Goal: Information Seeking & Learning: Learn about a topic

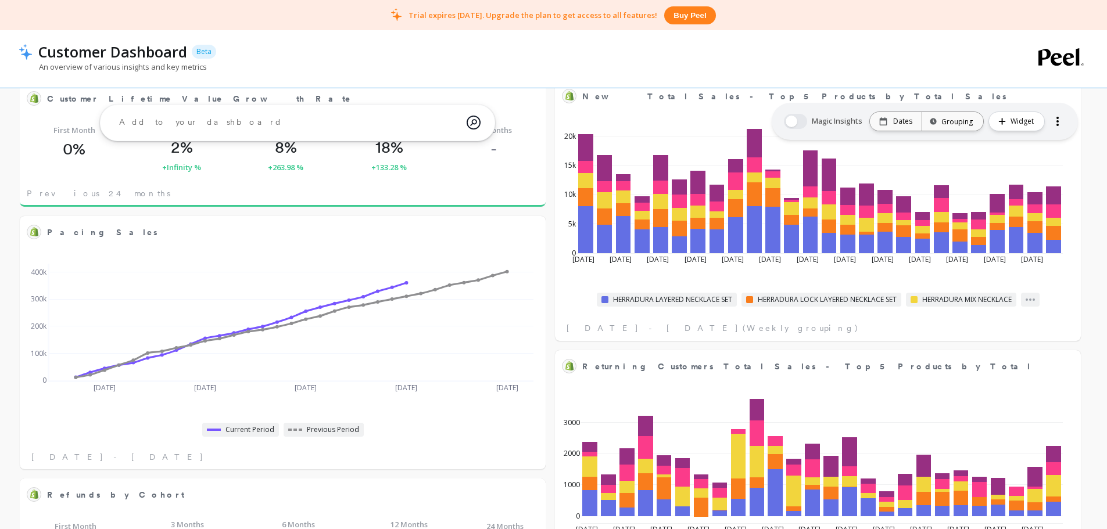
scroll to position [639, 0]
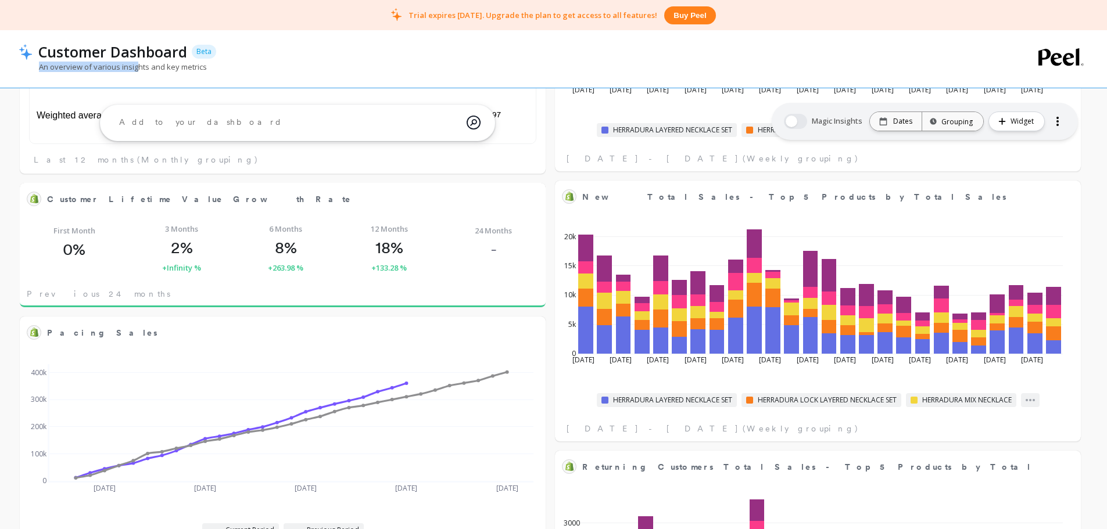
drag, startPoint x: 24, startPoint y: 66, endPoint x: 138, endPoint y: 69, distance: 114.5
click at [138, 69] on p "An overview of various insights and key metrics" at bounding box center [113, 67] width 188 height 10
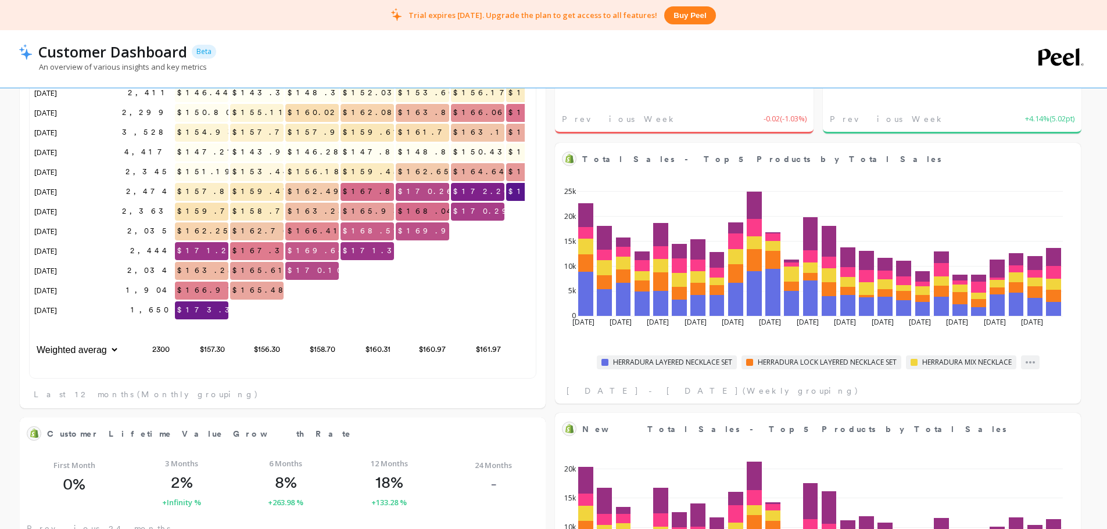
scroll to position [9, 9]
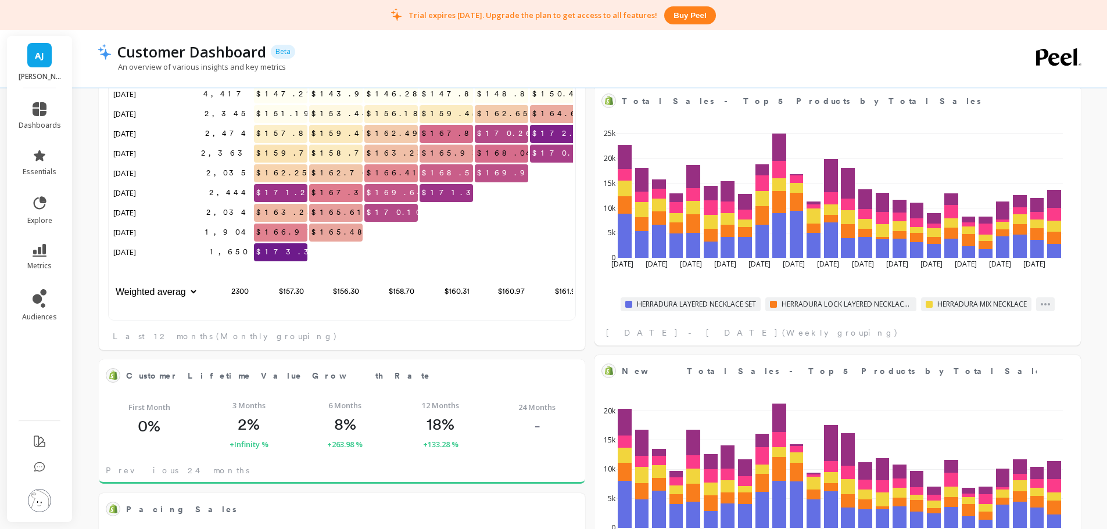
scroll to position [311, 445]
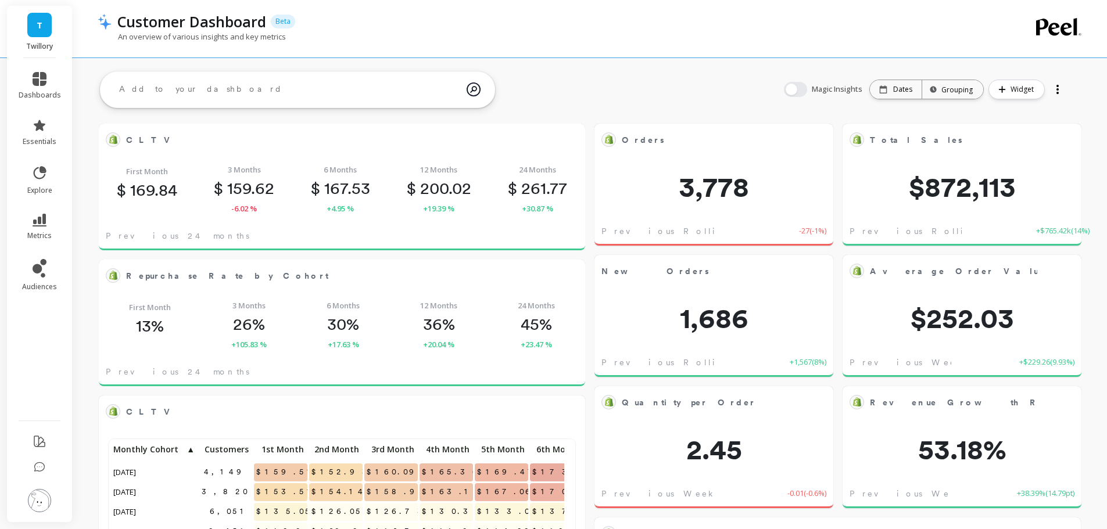
scroll to position [311, 445]
click at [44, 223] on icon at bounding box center [40, 220] width 14 height 13
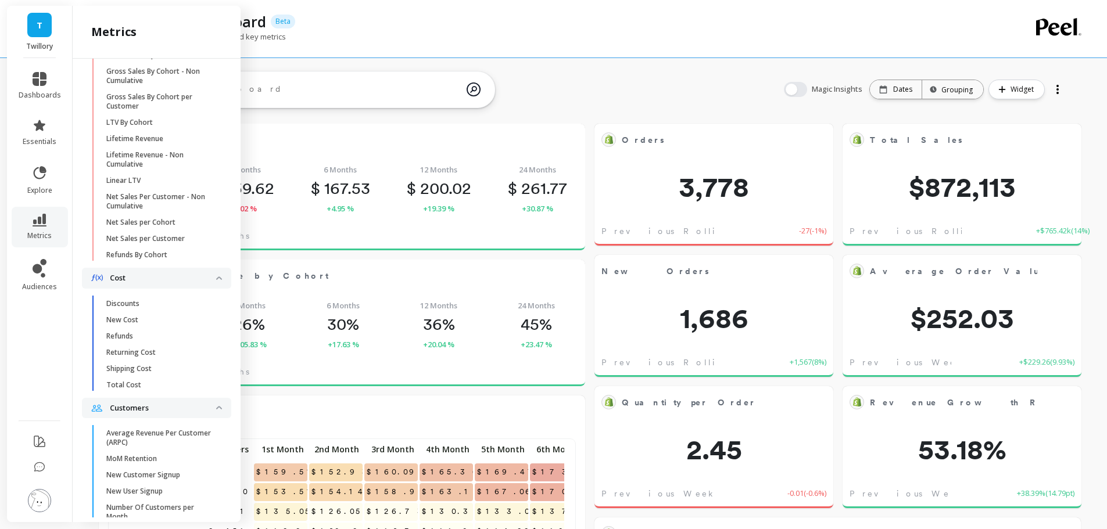
scroll to position [447, 0]
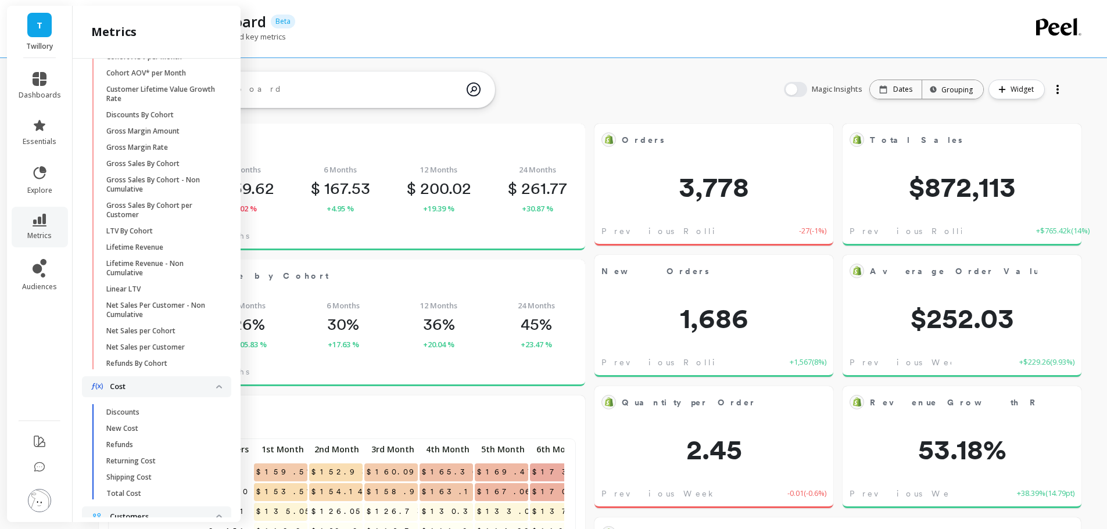
click at [141, 239] on link "LTV By Cohort" at bounding box center [166, 231] width 131 height 16
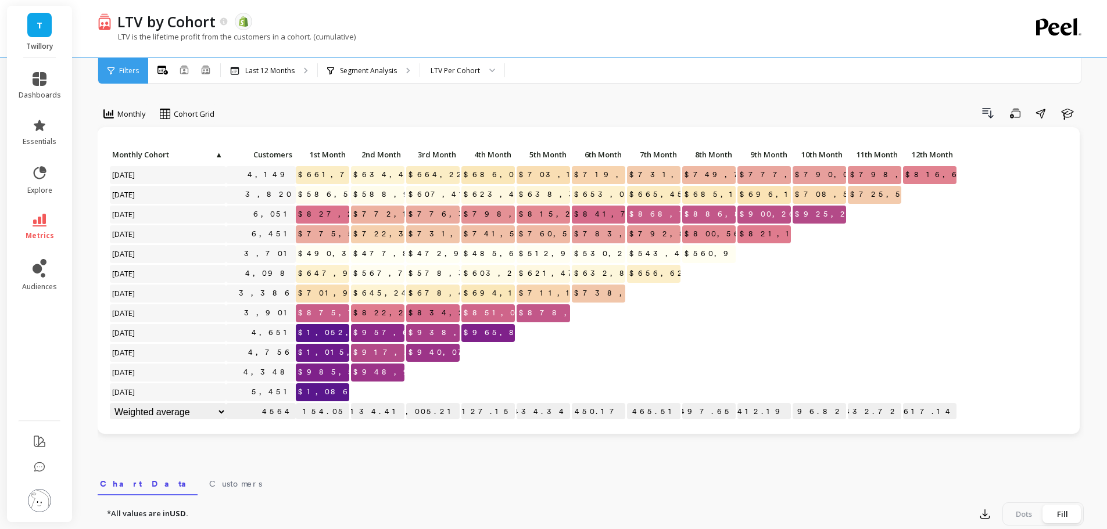
click at [439, 108] on div "Drill Down Save Share Learn" at bounding box center [653, 113] width 861 height 19
copy div "LTV by Cohort"
drag, startPoint x: 218, startPoint y: 28, endPoint x: 443, endPoint y: 15, distance: 225.3
click at [141, 24] on div "LTV by Cohort" at bounding box center [170, 22] width 117 height 20
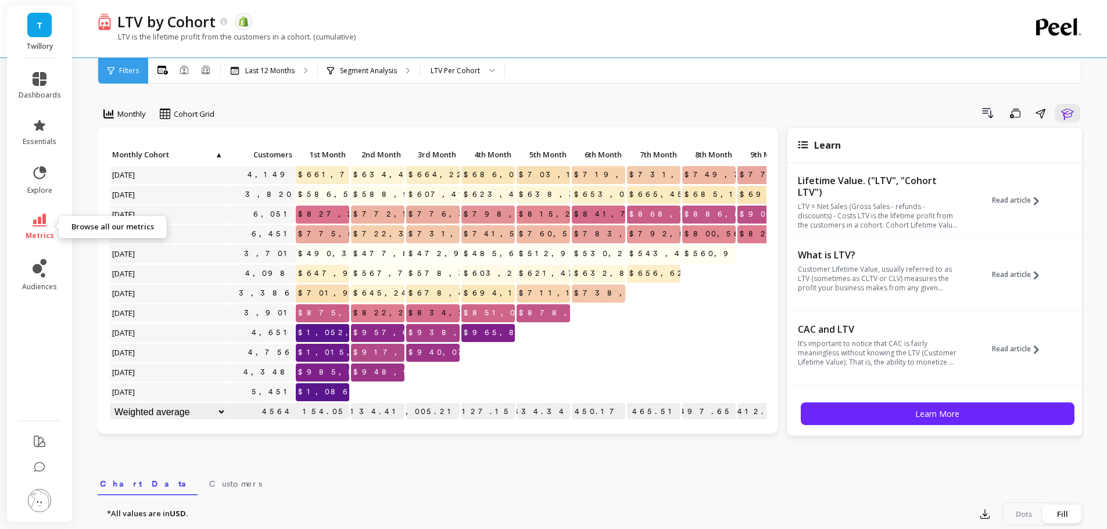
click at [44, 228] on link "metrics" at bounding box center [40, 227] width 42 height 27
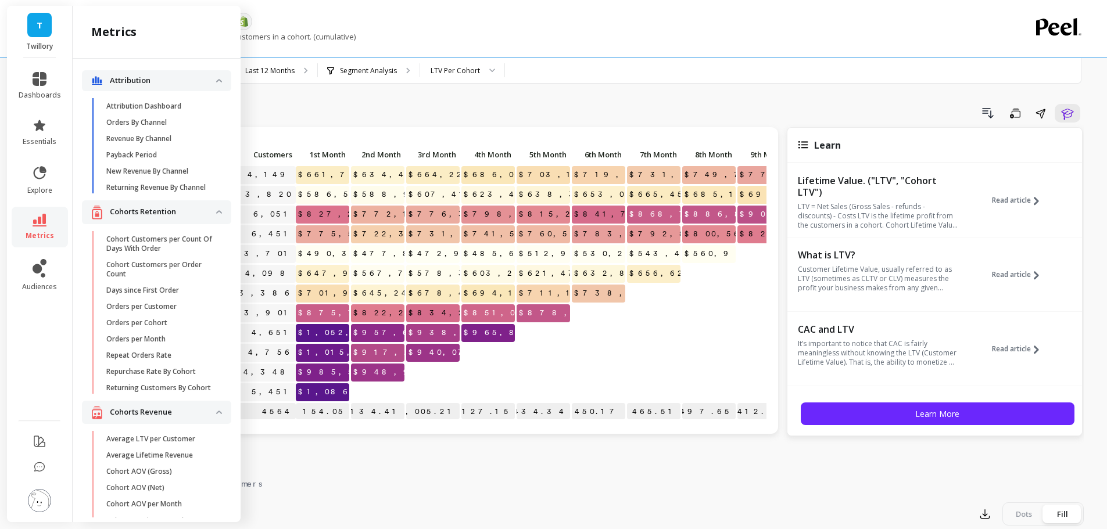
scroll to position [447, 0]
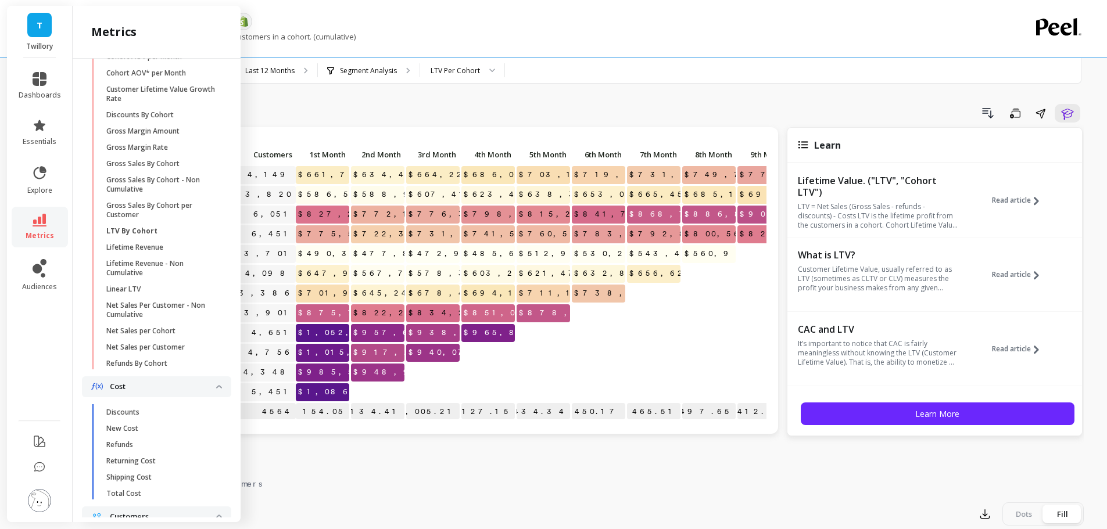
click at [134, 220] on p "Gross Sales By Cohort per Customer" at bounding box center [161, 210] width 111 height 19
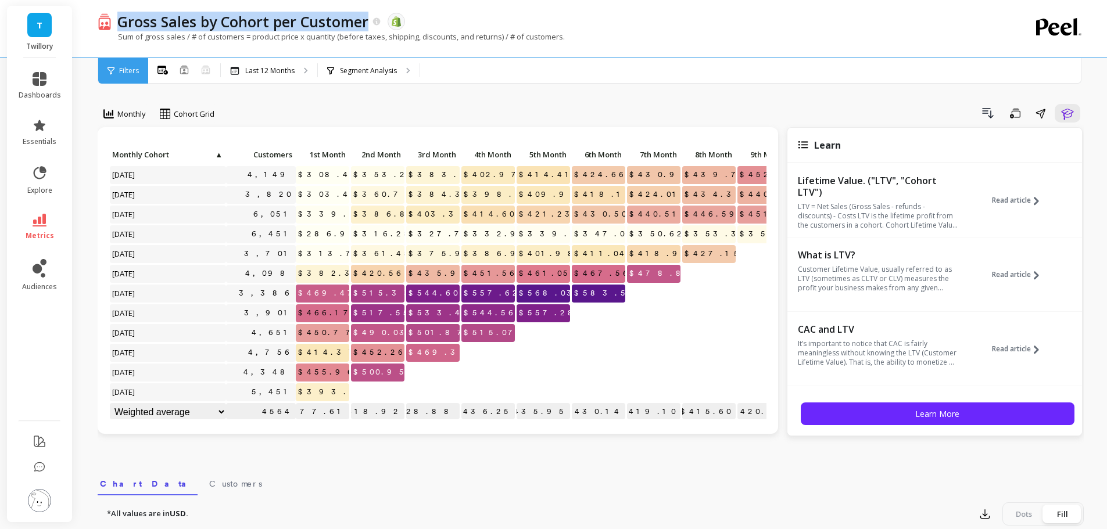
copy p "Gross Sales by Cohort per Customer"
drag, startPoint x: 371, startPoint y: 27, endPoint x: 787, endPoint y: 8, distance: 416.5
click at [122, 26] on div "Gross Sales by Cohort per Customer" at bounding box center [247, 22] width 270 height 20
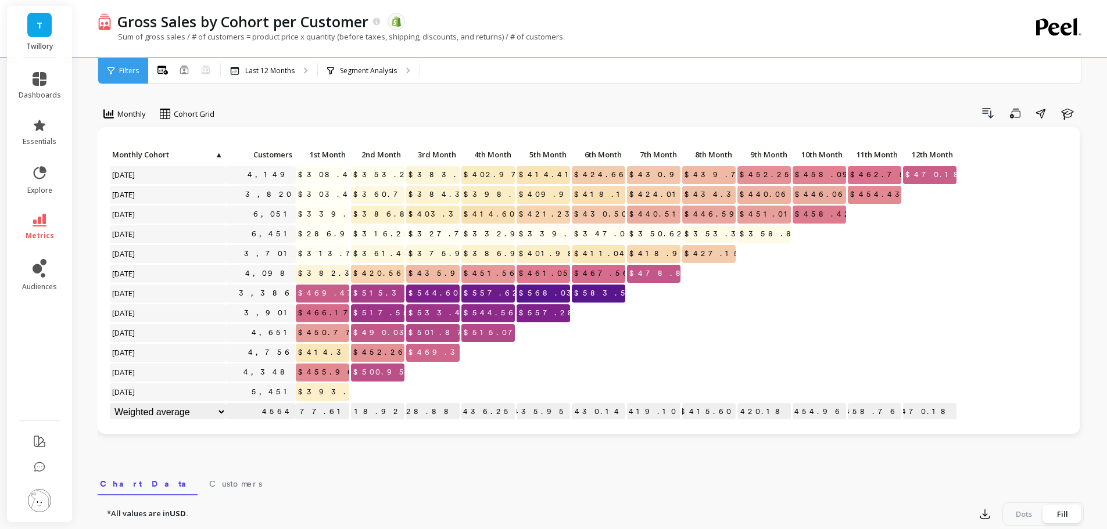
click at [515, 97] on div "Monthly Cohort Grid Drill Down Save Share Learn Click to create an audience 4,1…" at bounding box center [591, 489] width 986 height 887
click at [52, 215] on link "metrics" at bounding box center [40, 227] width 42 height 27
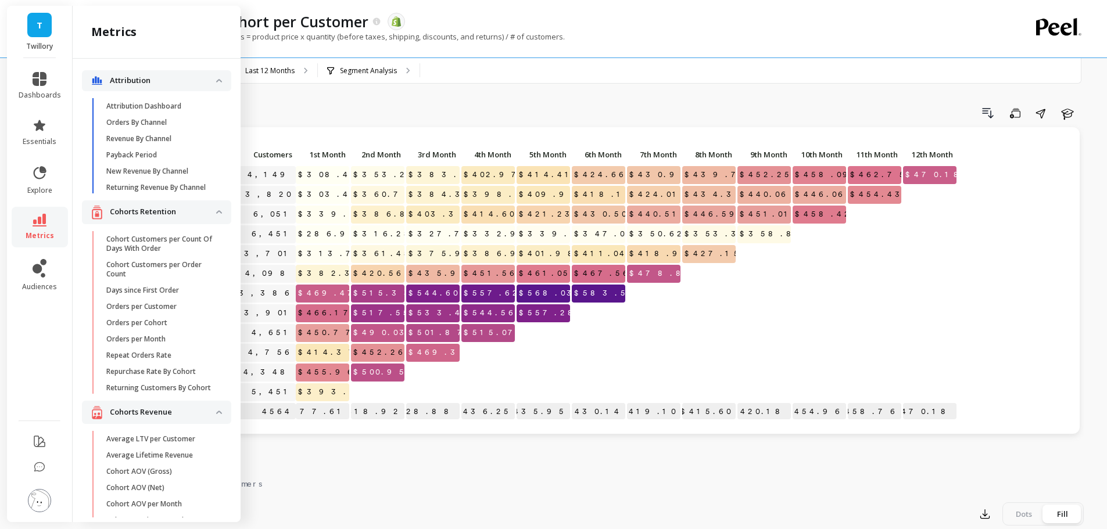
scroll to position [447, 0]
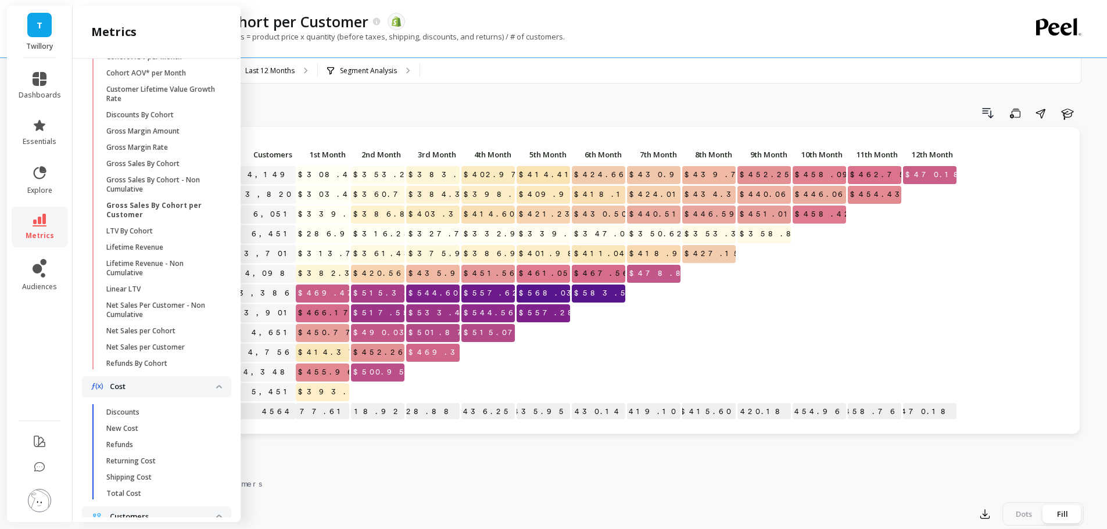
click at [144, 236] on p "LTV By Cohort" at bounding box center [129, 231] width 46 height 9
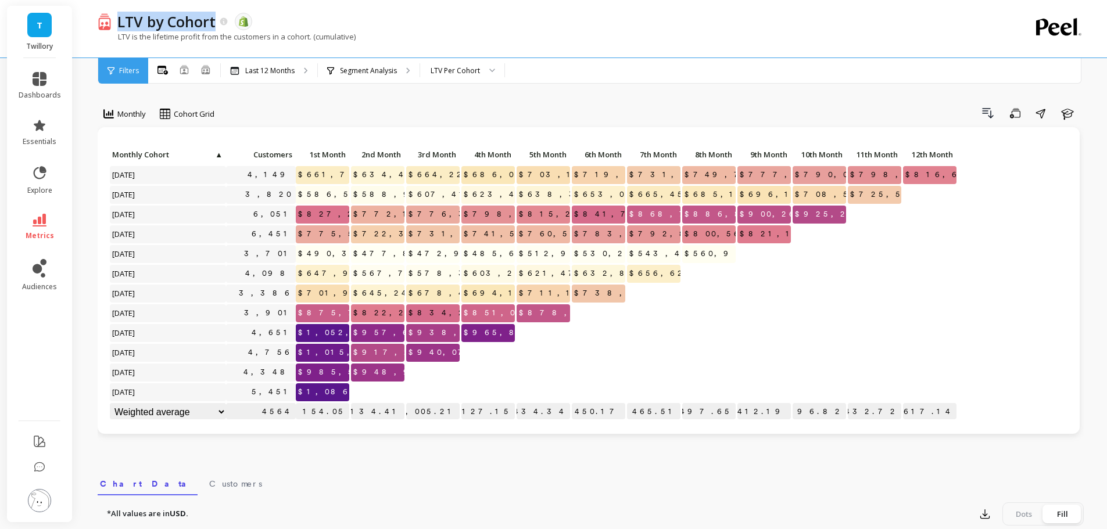
drag, startPoint x: 129, startPoint y: 24, endPoint x: 377, endPoint y: 10, distance: 248.5
click at [216, 27] on div "LTV by Cohort" at bounding box center [170, 22] width 117 height 20
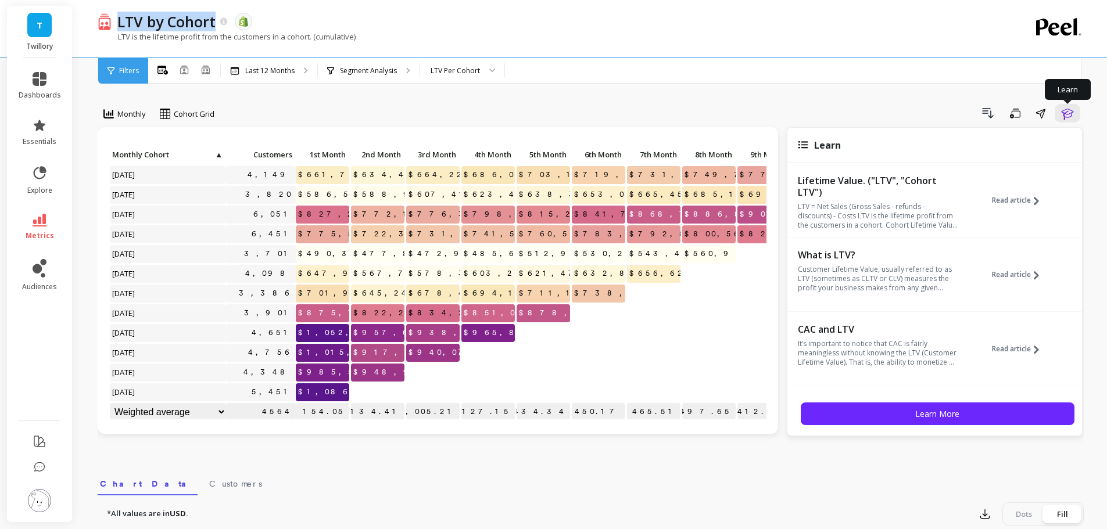
click at [1063, 116] on icon "button" at bounding box center [1067, 113] width 14 height 14
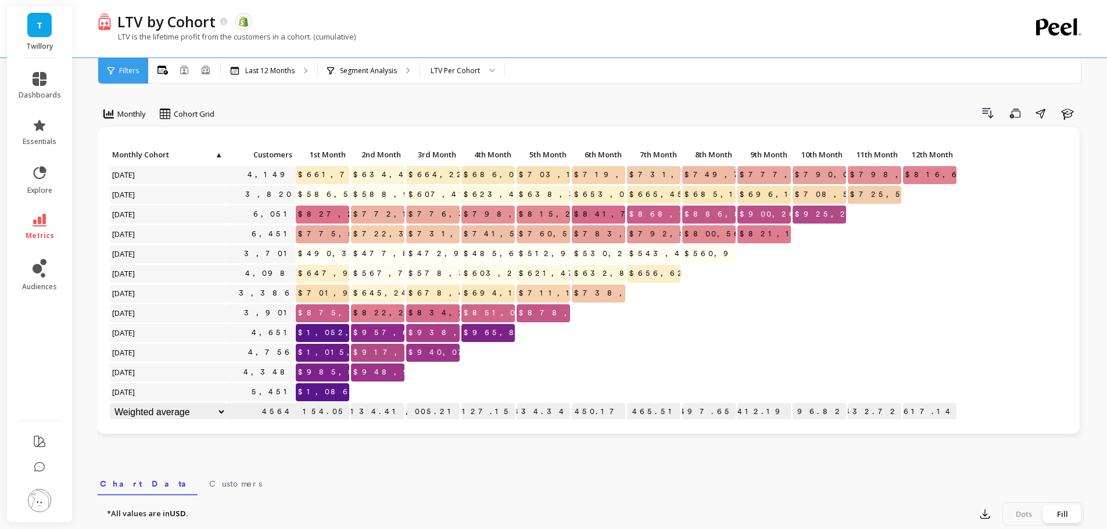
click at [285, 109] on div "Drill Down Save Share Learn" at bounding box center [653, 113] width 861 height 19
click at [49, 213] on li "metrics" at bounding box center [40, 227] width 56 height 41
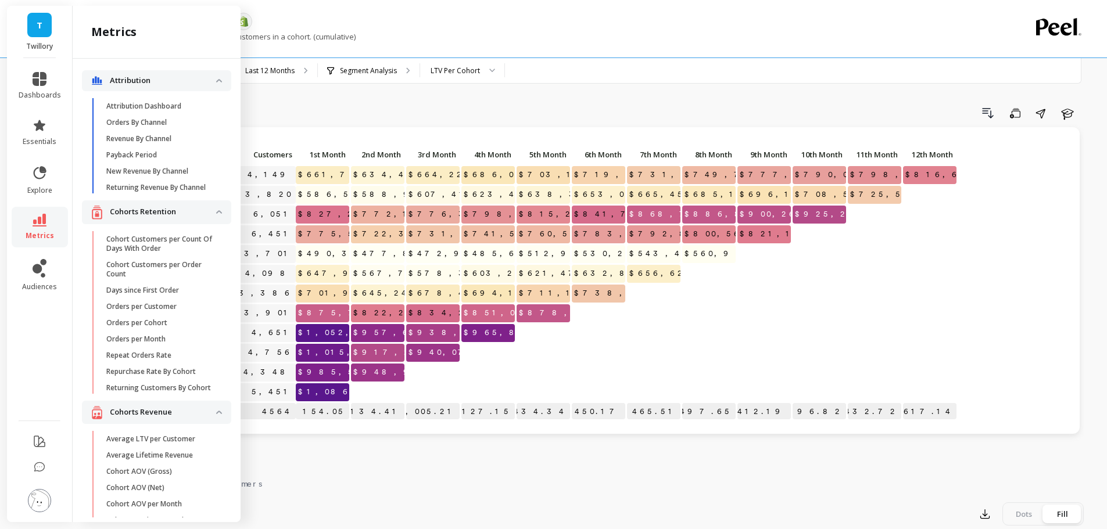
scroll to position [447, 0]
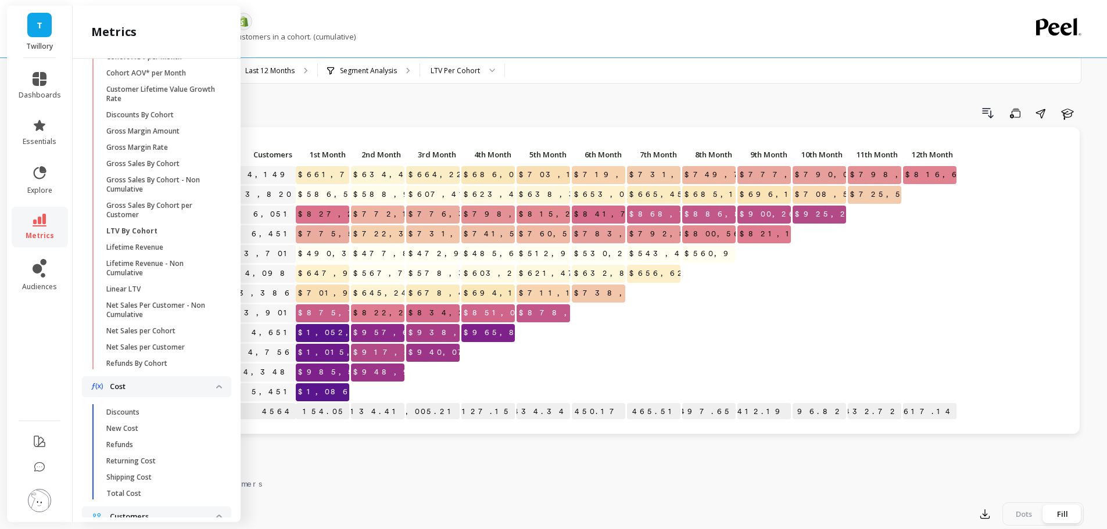
click at [167, 352] on p "Net Sales per Customer" at bounding box center [145, 347] width 78 height 9
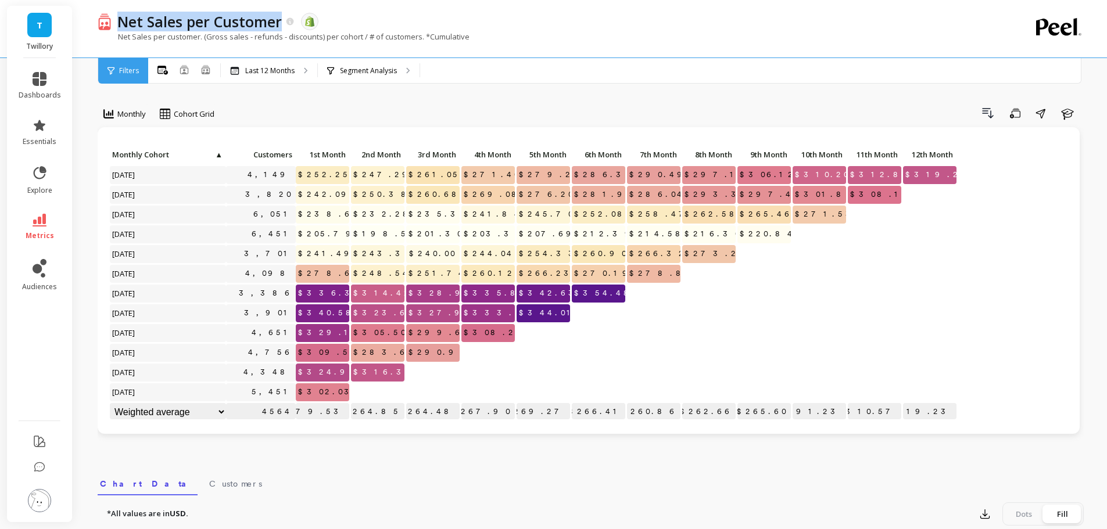
copy p "Net Sales per Customer"
drag, startPoint x: 281, startPoint y: 30, endPoint x: 499, endPoint y: 1, distance: 219.8
click at [119, 23] on p "Net Sales per Customer" at bounding box center [199, 22] width 164 height 20
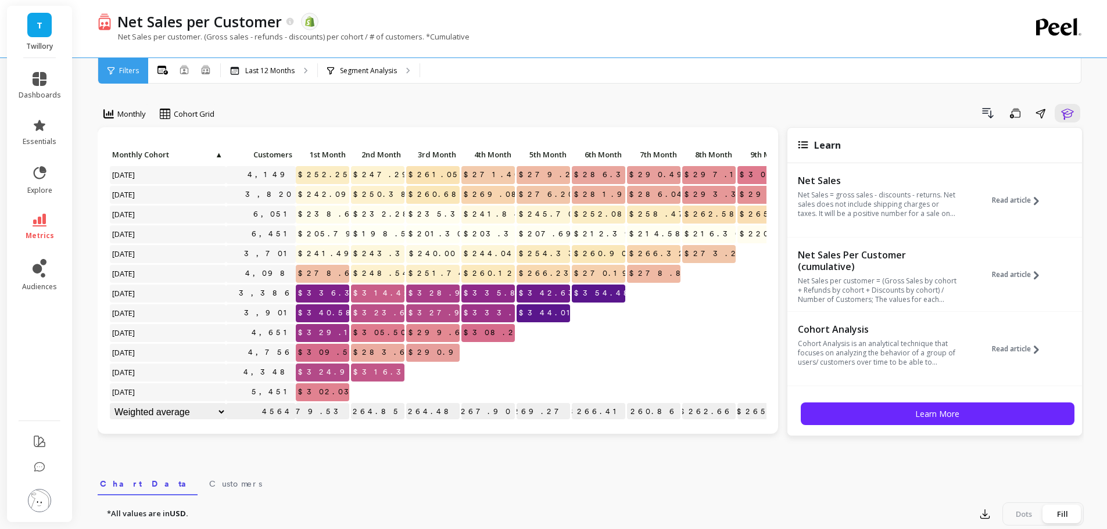
click at [386, 114] on div "Drill Down Save Share Learn" at bounding box center [653, 113] width 861 height 19
click at [1067, 117] on icon "button" at bounding box center [1067, 113] width 14 height 14
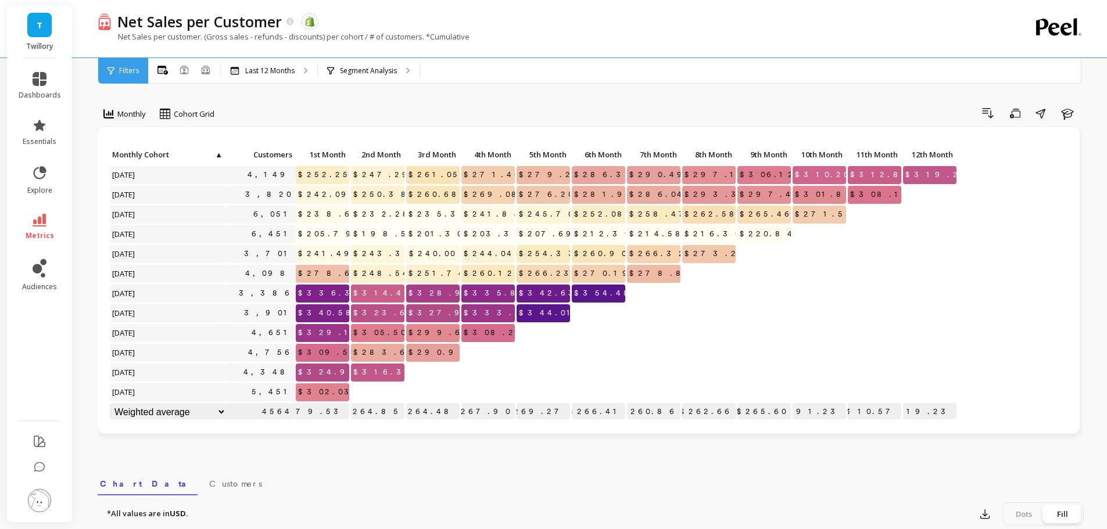
click at [610, 99] on div "Monthly Cohort Grid Drill Down Save Share Learn Click to create an audience 4,1…" at bounding box center [591, 489] width 986 height 887
click at [35, 214] on icon at bounding box center [40, 220] width 14 height 13
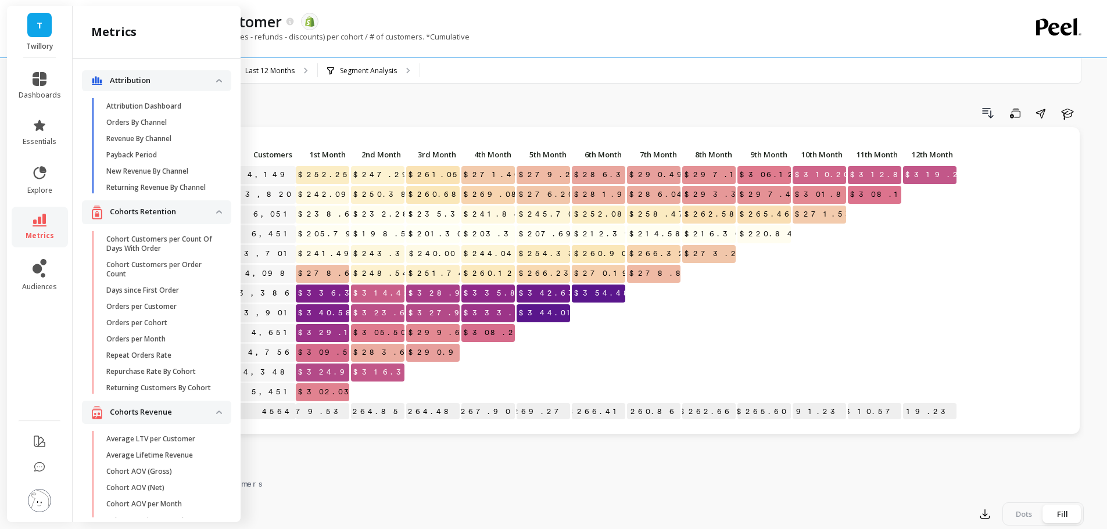
scroll to position [447, 0]
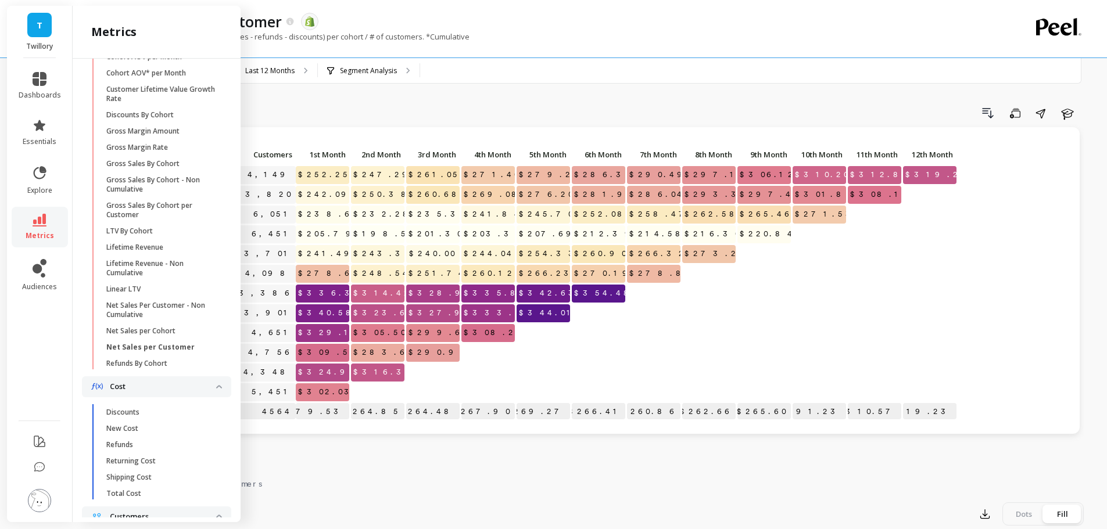
drag, startPoint x: 164, startPoint y: 331, endPoint x: 355, endPoint y: 228, distance: 216.6
click at [165, 320] on p "Net Sales Per Customer - Non Cumulative" at bounding box center [161, 310] width 111 height 19
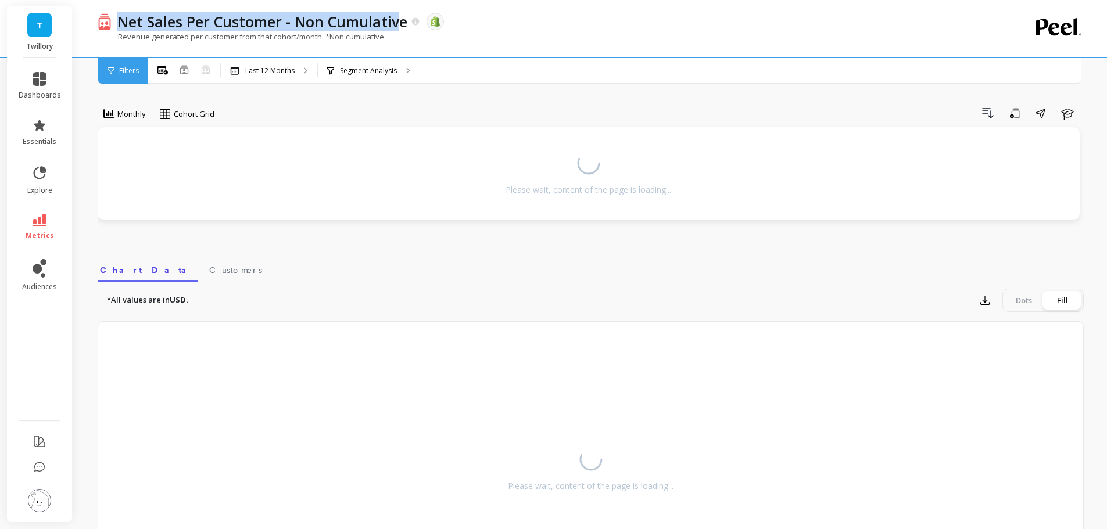
copy p "Net Sales Per Customer - Non Cumulativ"
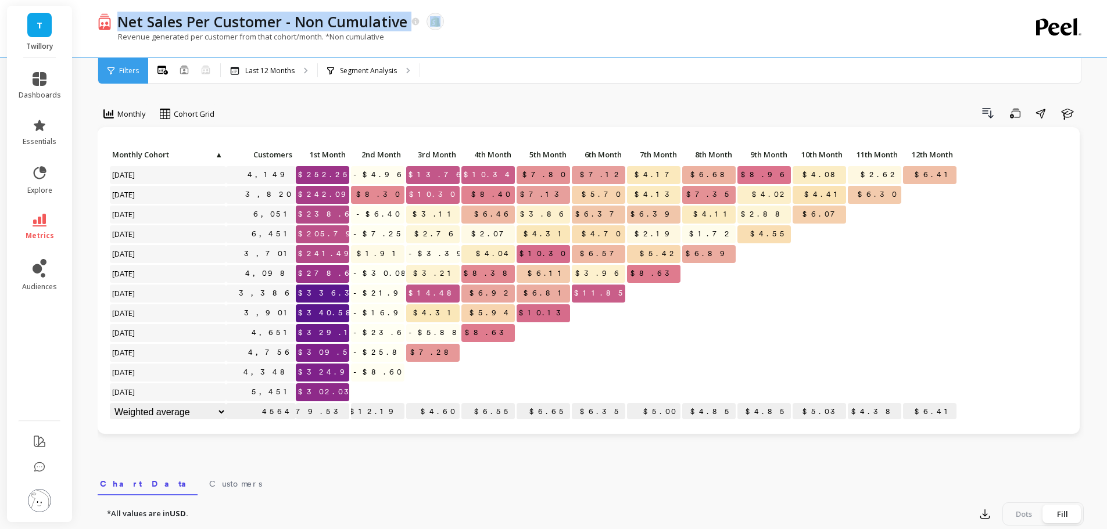
drag, startPoint x: 121, startPoint y: 22, endPoint x: 458, endPoint y: 8, distance: 337.3
click at [413, 19] on div "Net Sales Per Customer - Non Cumulative" at bounding box center [266, 22] width 309 height 20
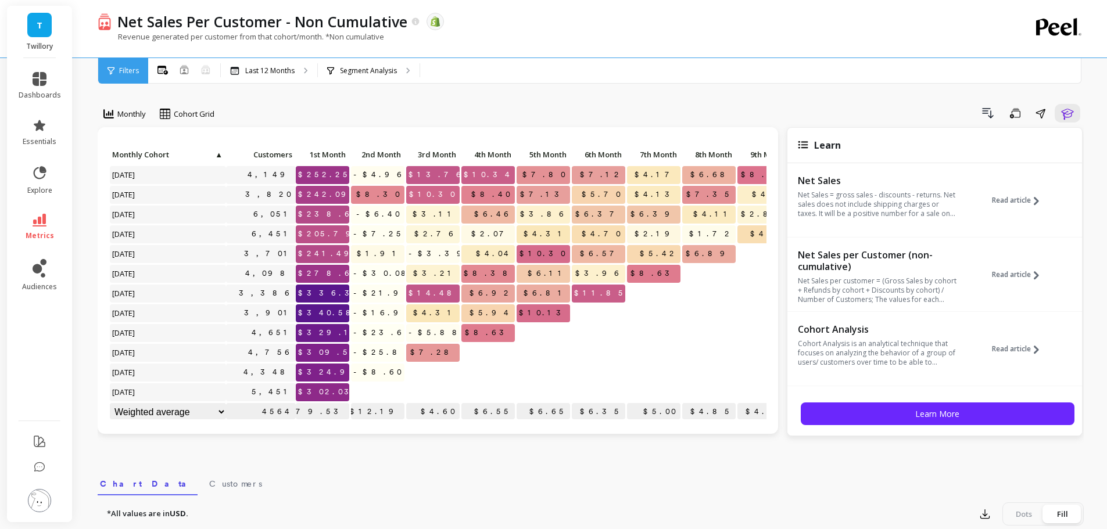
click at [1055, 121] on div "Drill Down Save Share Learn" at bounding box center [653, 113] width 861 height 19
click at [1061, 117] on icon "button" at bounding box center [1067, 113] width 14 height 14
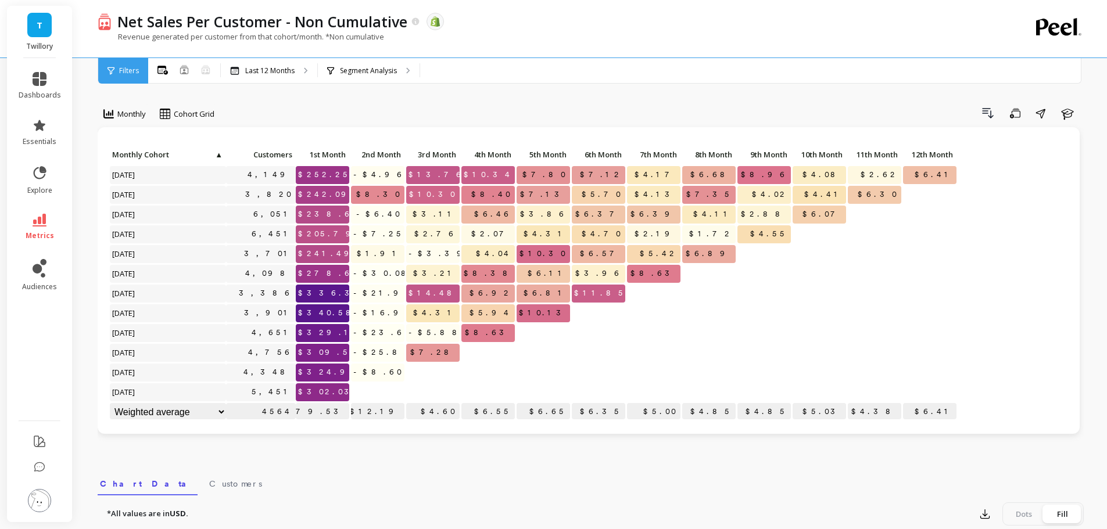
click at [718, 96] on div "Monthly Cohort Grid Drill Down Save Share Learn Click to create an audience 4,1…" at bounding box center [591, 489] width 986 height 887
click at [46, 227] on link "metrics" at bounding box center [40, 227] width 42 height 27
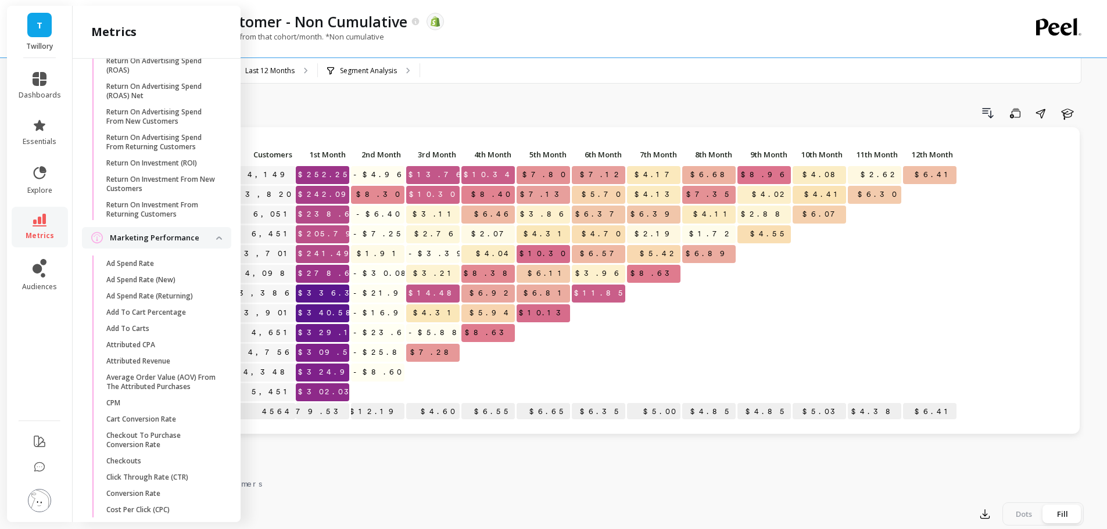
scroll to position [28, 0]
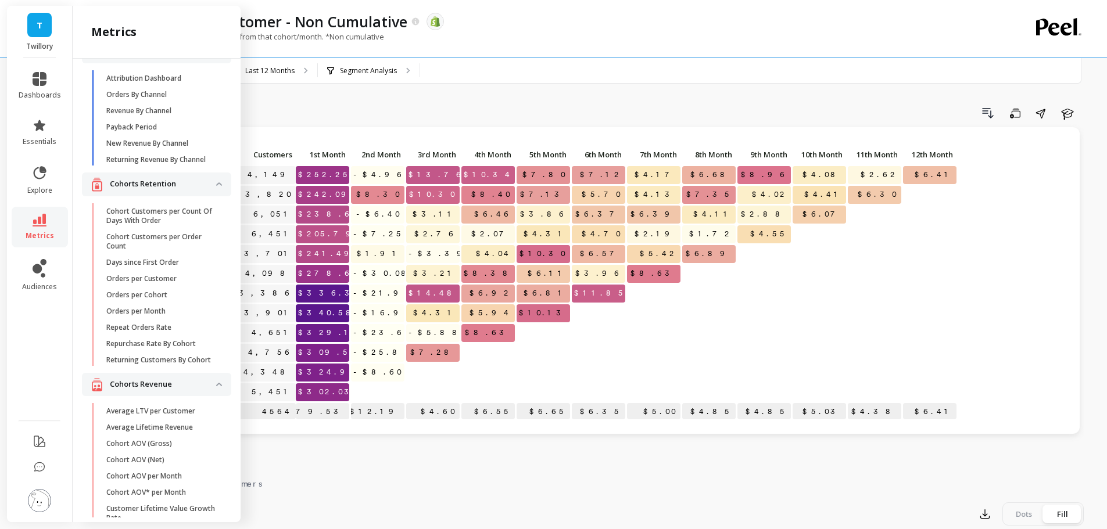
click at [164, 284] on p "Orders per Customer" at bounding box center [141, 278] width 70 height 9
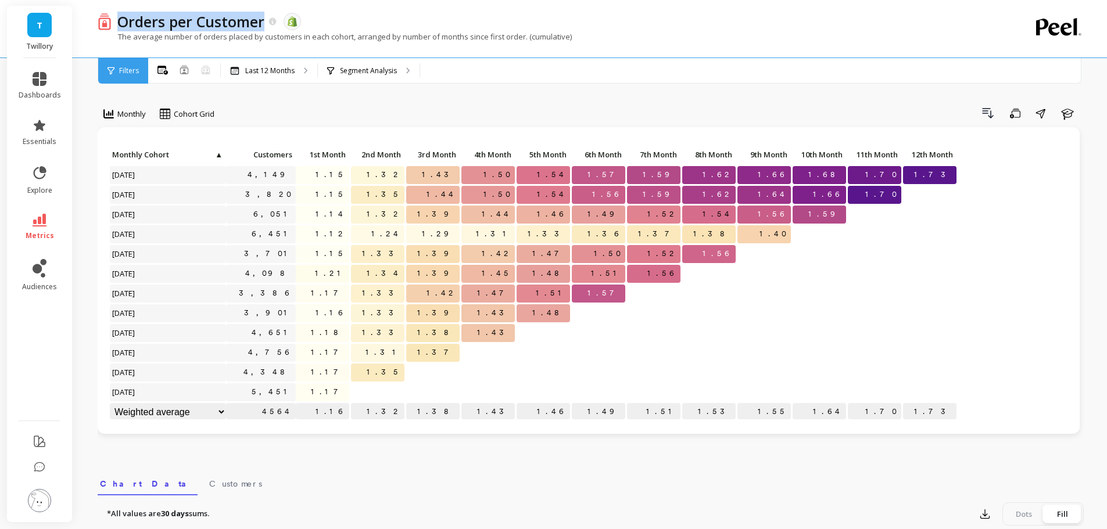
copy p "Orders per Customer"
drag, startPoint x: 120, startPoint y: 24, endPoint x: 465, endPoint y: 2, distance: 345.8
click at [266, 20] on div "Orders per Customer" at bounding box center [195, 22] width 166 height 20
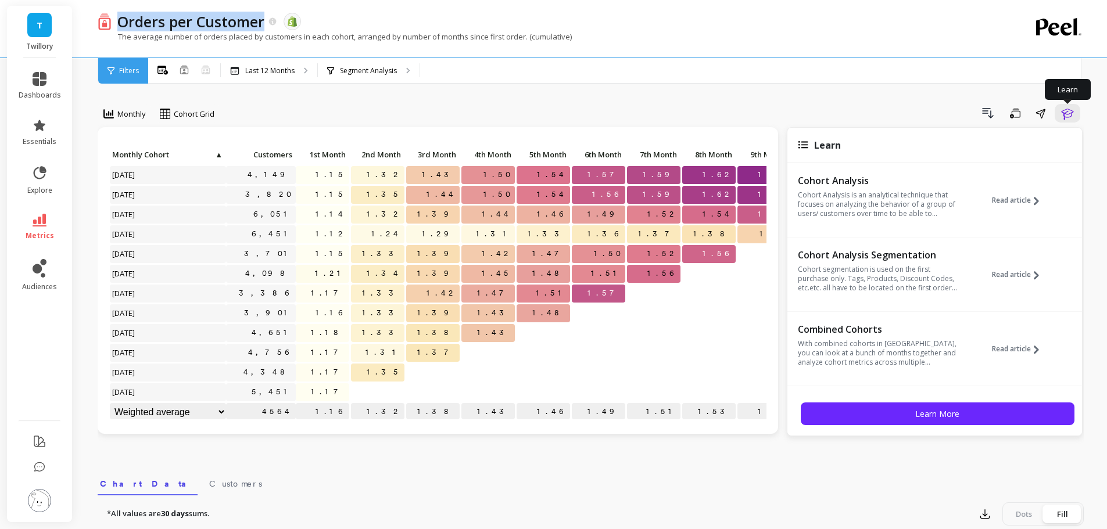
click at [1069, 110] on icon "button" at bounding box center [1067, 113] width 14 height 14
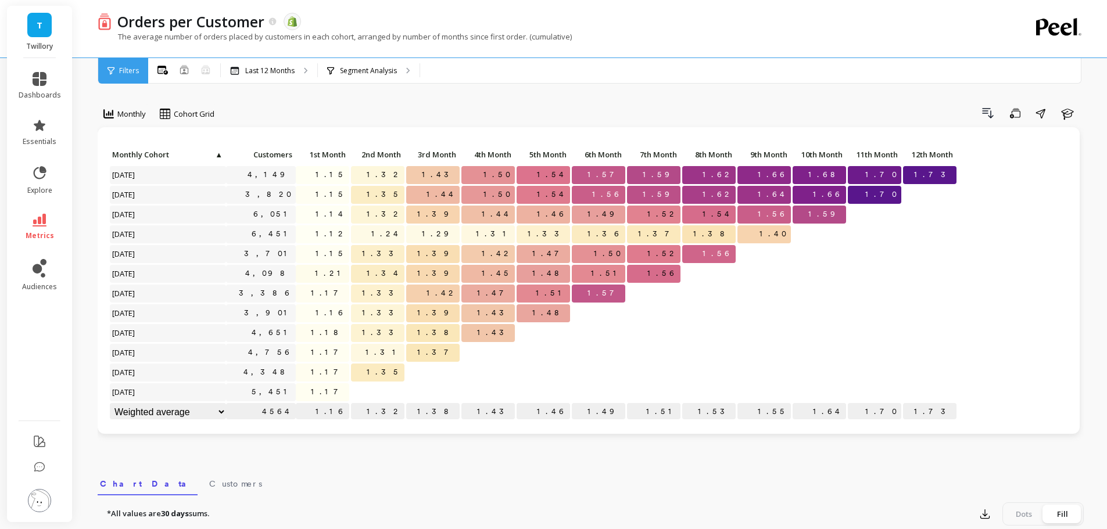
click at [486, 127] on div "Monthly Cohort Grid Drill Down Save Share Learn" at bounding box center [591, 115] width 986 height 23
click at [51, 215] on link "metrics" at bounding box center [40, 227] width 42 height 27
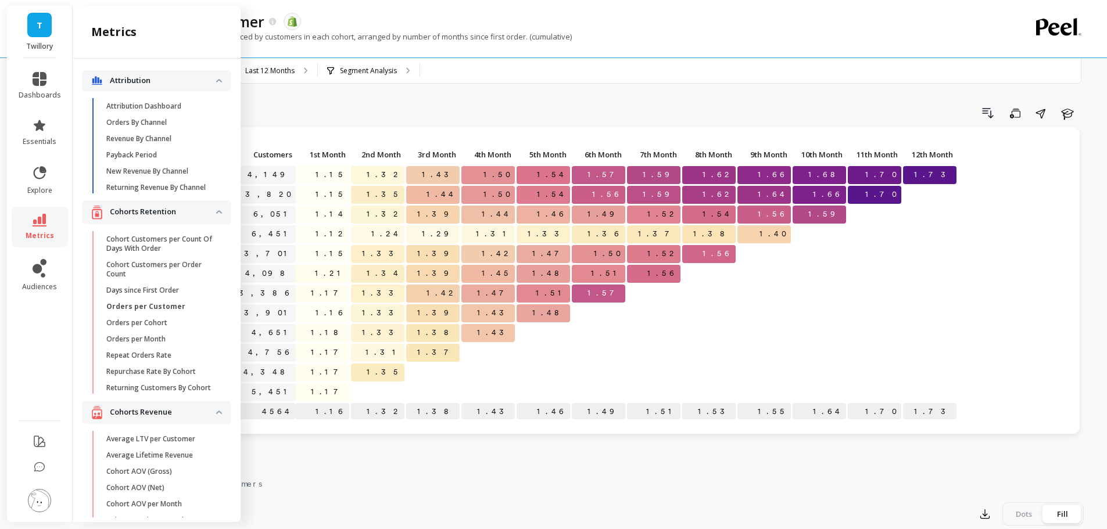
scroll to position [28, 0]
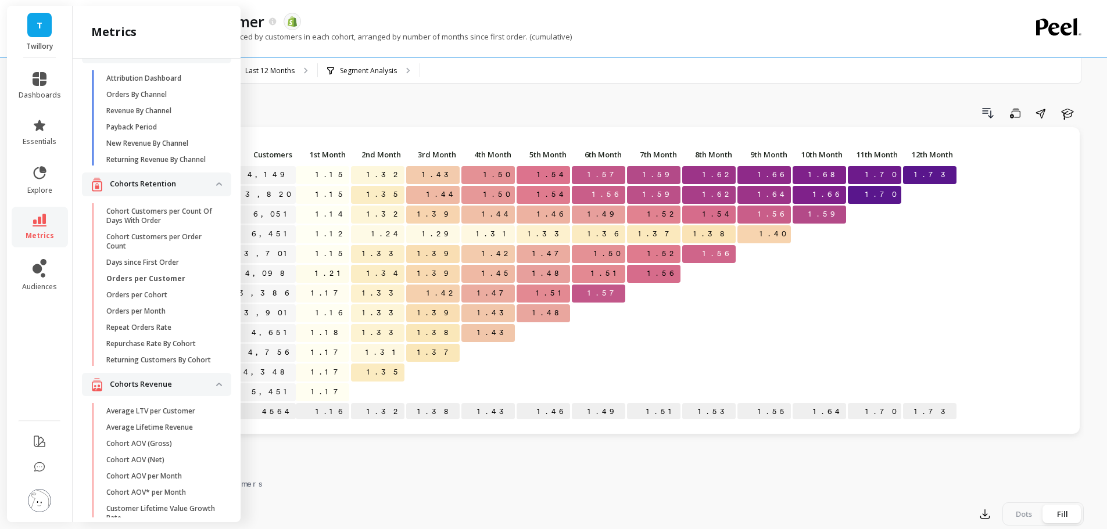
click at [165, 300] on p "Orders per Cohort" at bounding box center [136, 295] width 61 height 9
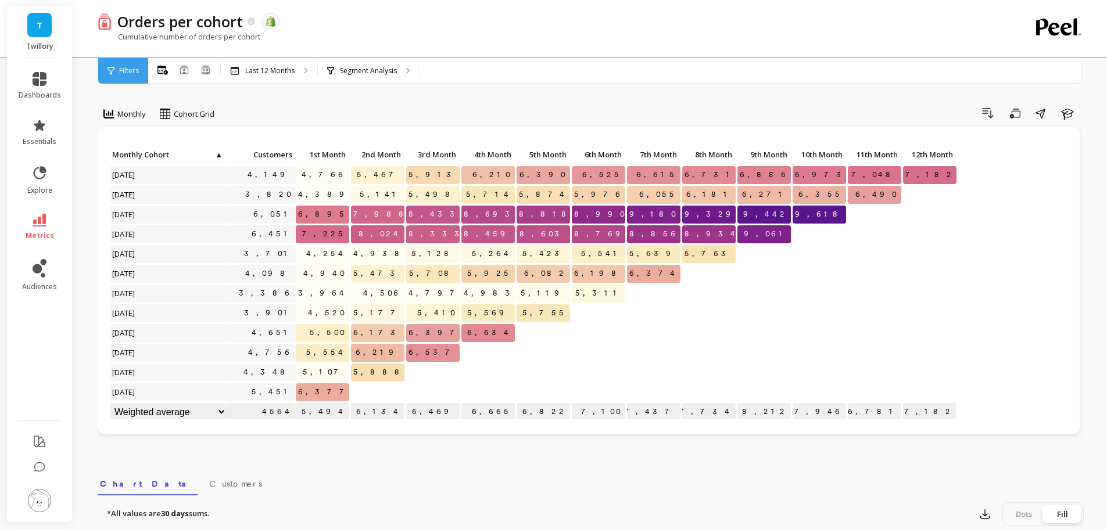
click at [288, 119] on div "Drill Down Save Share Learn" at bounding box center [653, 113] width 861 height 19
click at [48, 219] on link "metrics" at bounding box center [40, 227] width 42 height 27
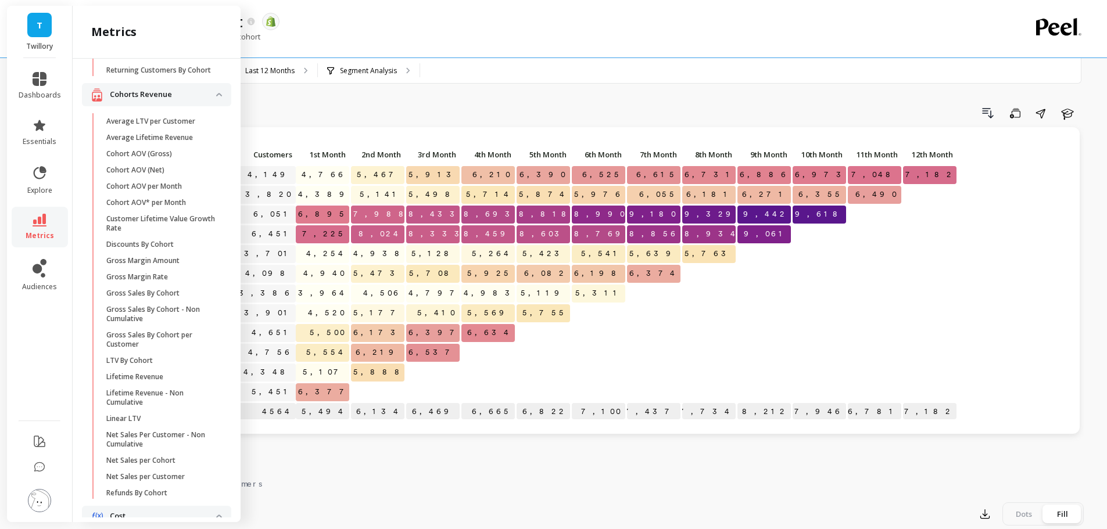
scroll to position [318, 0]
click at [181, 191] on p "Cohort AOV per Month" at bounding box center [144, 185] width 76 height 9
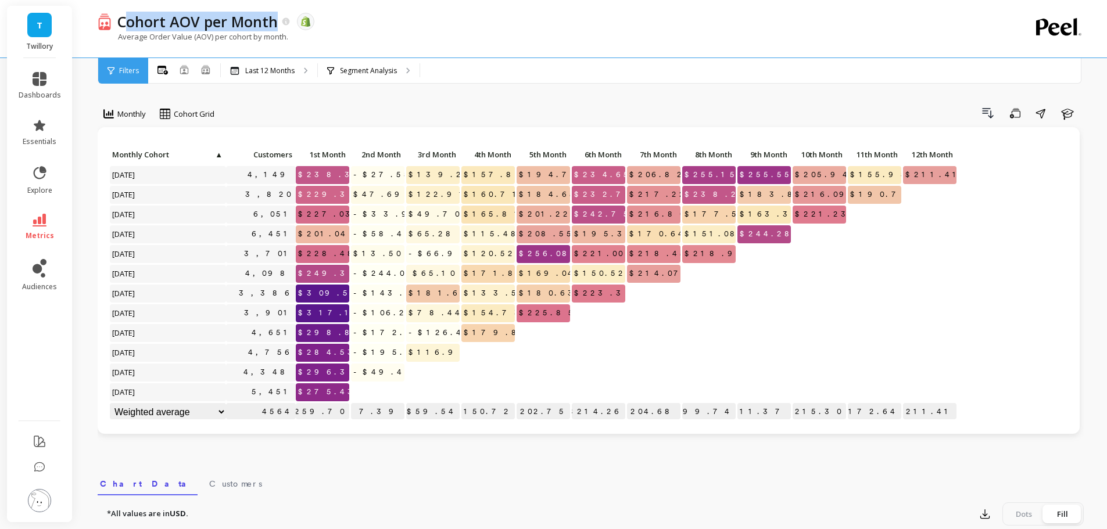
copy p "ohort AOV per Month"
copy p "Cohort AOV per Month"
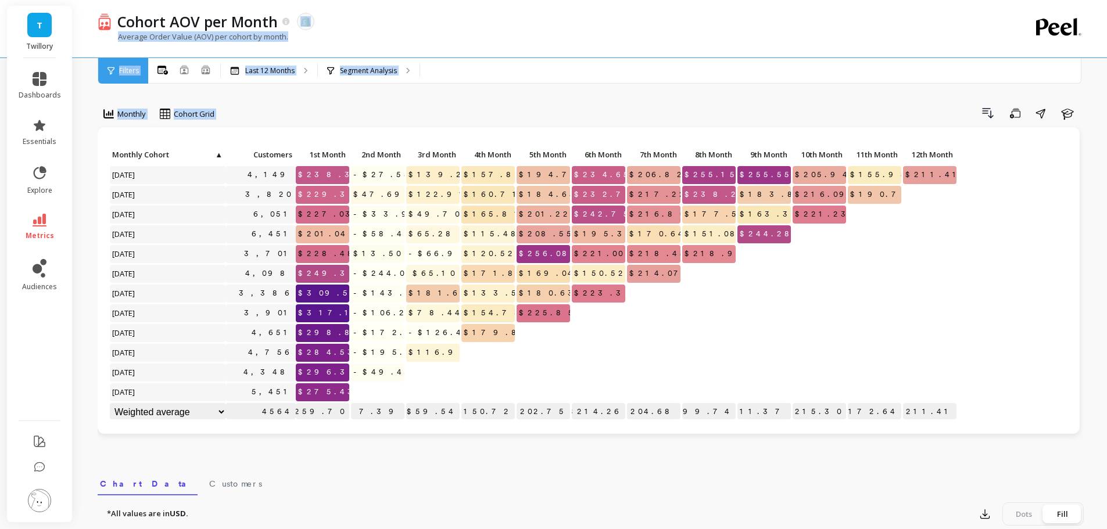
drag, startPoint x: 277, startPoint y: 27, endPoint x: 457, endPoint y: 96, distance: 193.1
click at [457, 96] on div "Cohort AOV per Month The data you are viewing comes from: Shopify Average Order…" at bounding box center [593, 474] width 1028 height 948
click at [485, 96] on div "Monthly Cohort Grid Drill Down Save Share Learn Click to create an audience 4,1…" at bounding box center [591, 489] width 986 height 887
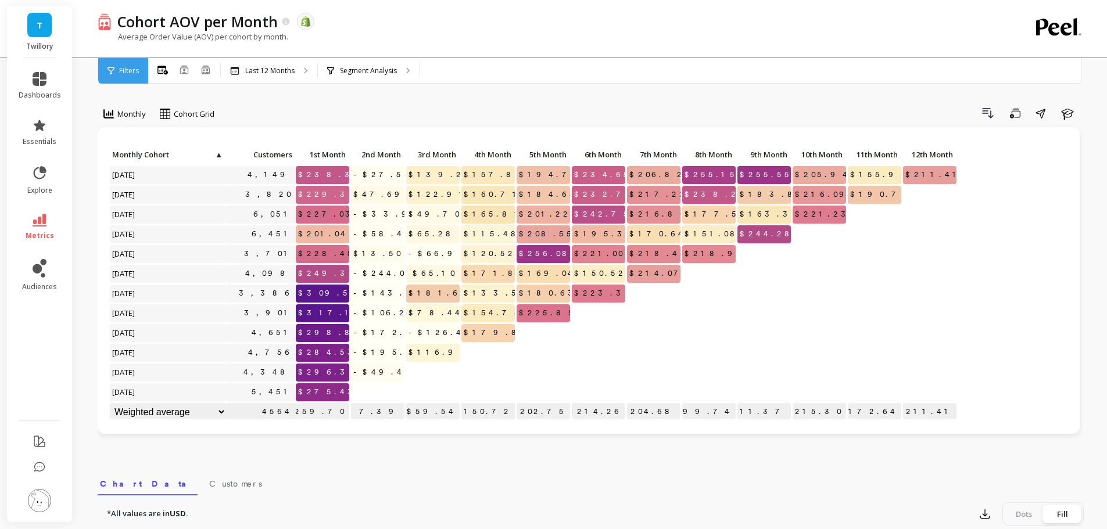
click at [652, 85] on div "Monthly Cohort Grid Drill Down Save Share Learn Click to create an audience 4,1…" at bounding box center [591, 489] width 986 height 887
click at [58, 224] on link "metrics" at bounding box center [40, 227] width 42 height 27
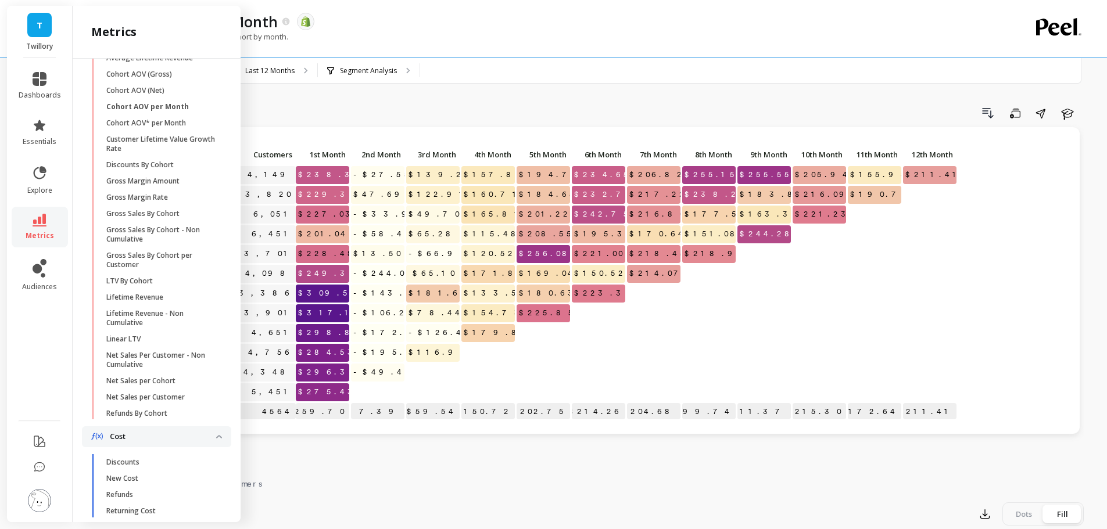
scroll to position [609, 0]
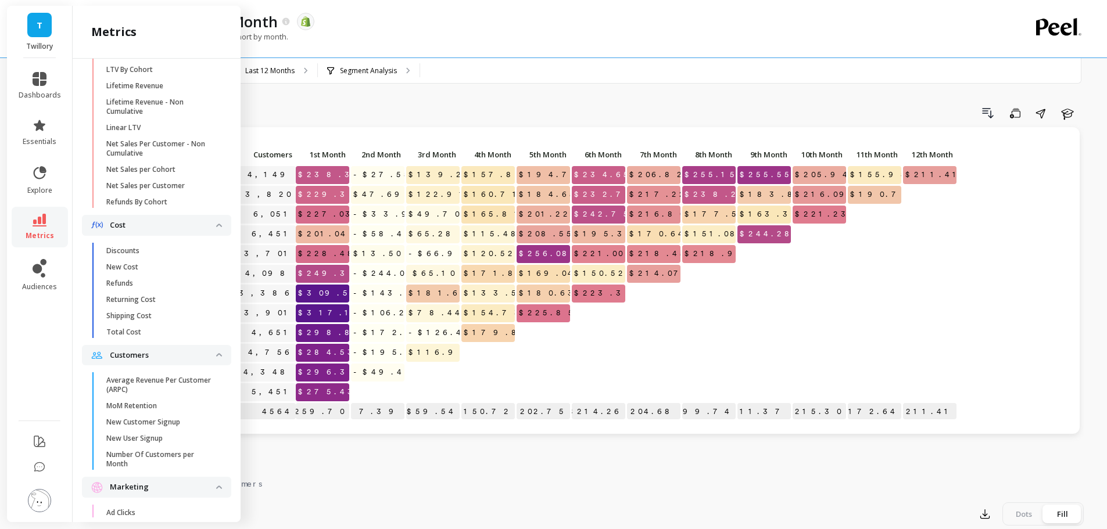
click at [183, 174] on span "Net Sales per Cohort" at bounding box center [161, 169] width 111 height 9
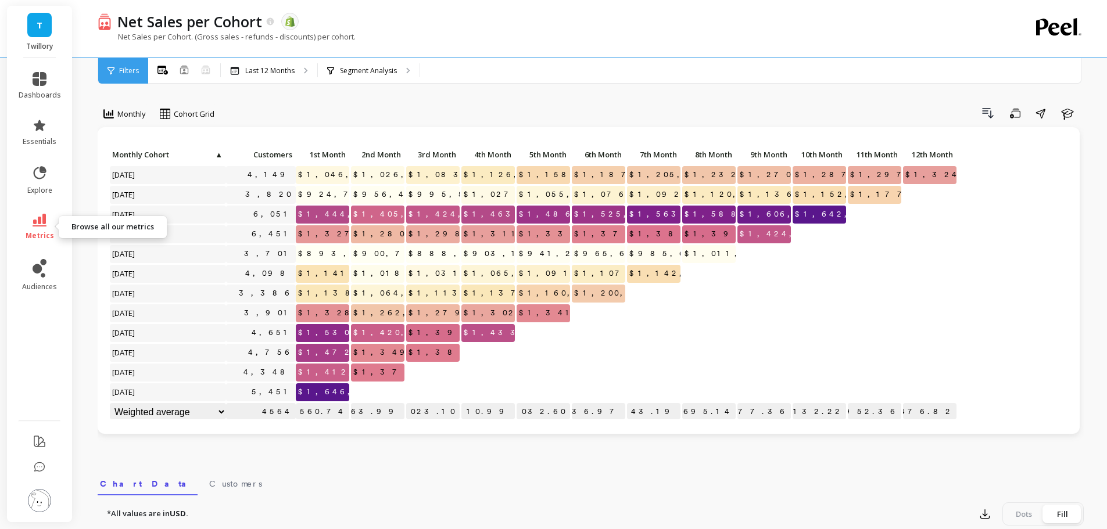
click at [38, 217] on icon at bounding box center [40, 220] width 14 height 13
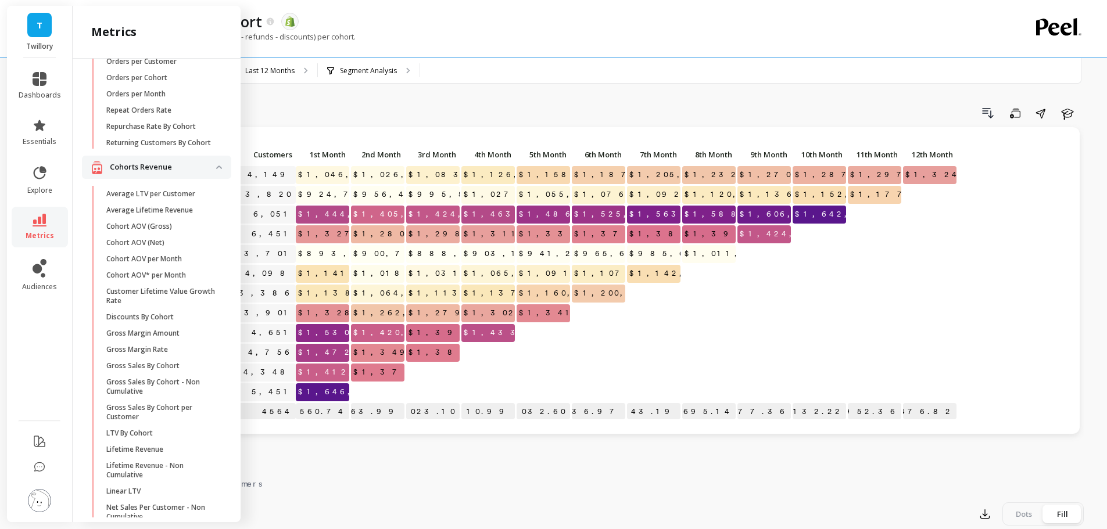
scroll to position [86, 0]
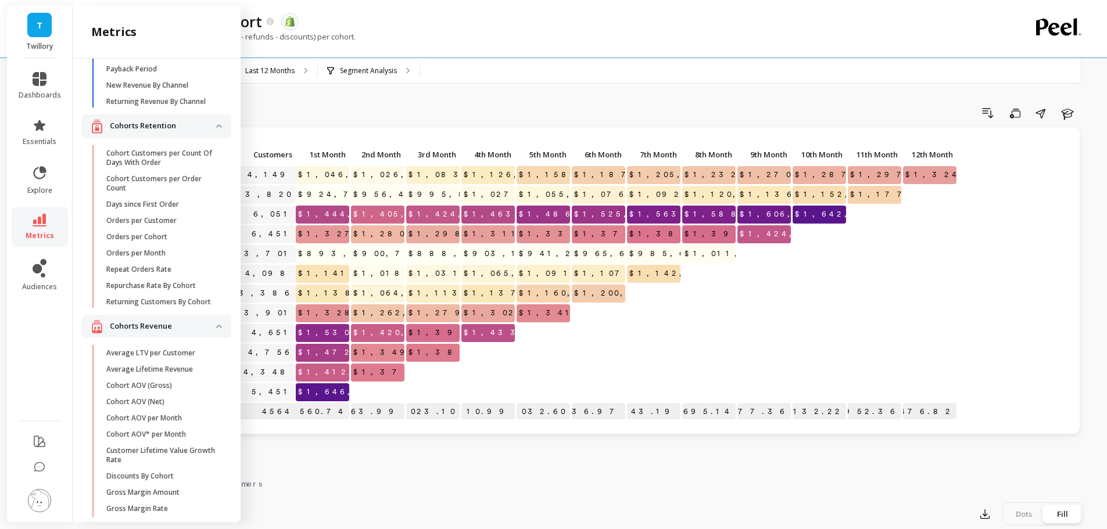
click at [431, 105] on div "Drill Down Save Share Learn" at bounding box center [653, 113] width 861 height 19
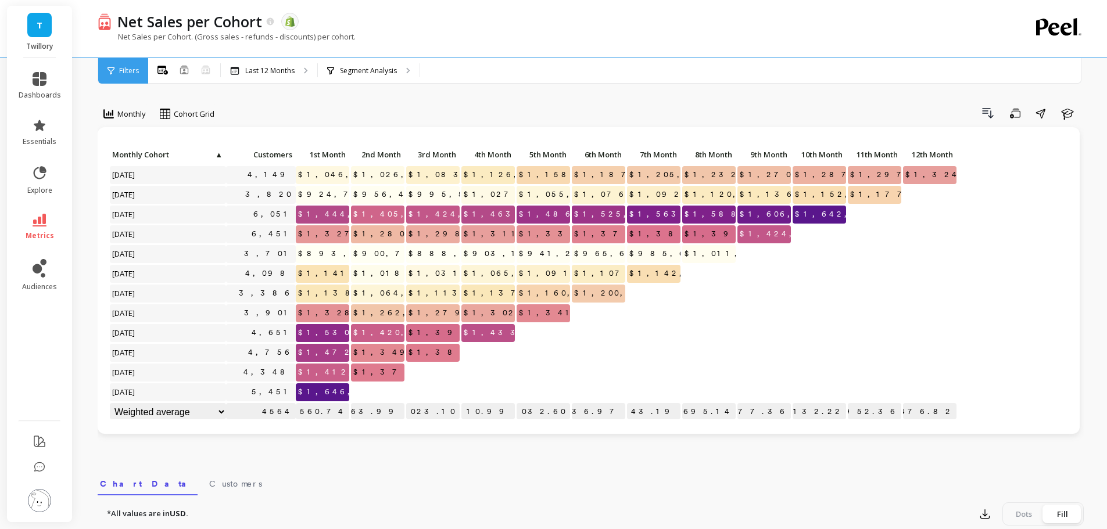
scroll to position [0, 0]
copy p "Net Sales per Cohort"
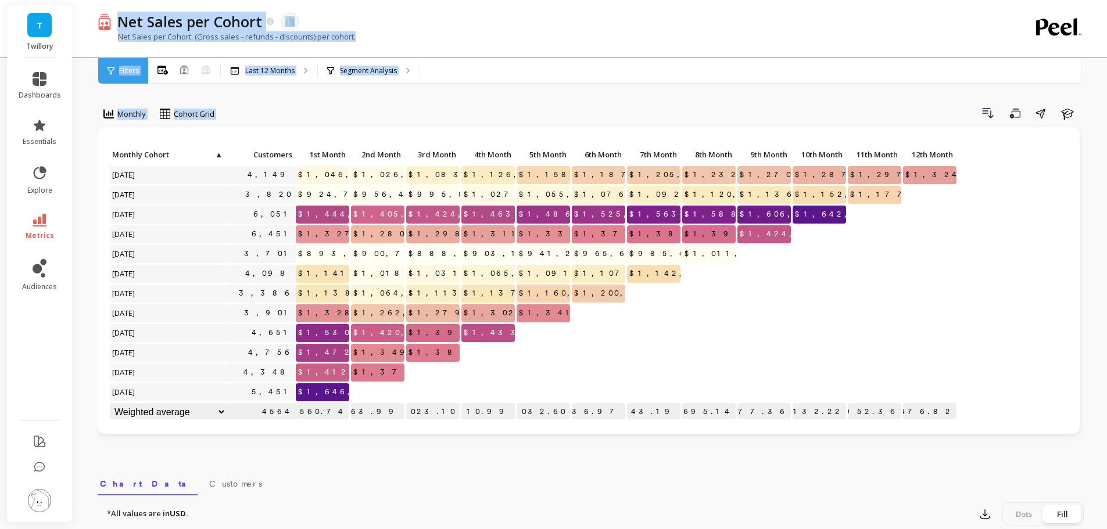
drag, startPoint x: 120, startPoint y: 24, endPoint x: 511, endPoint y: 101, distance: 398.5
click at [504, 99] on div "Net Sales per Cohort The data you are viewing comes from: Shopify Net Sales per…" at bounding box center [593, 474] width 1028 height 948
click at [543, 98] on div "Monthly Cohort Grid Drill Down Save Share Learn Click to create an audience 4,1…" at bounding box center [591, 489] width 986 height 887
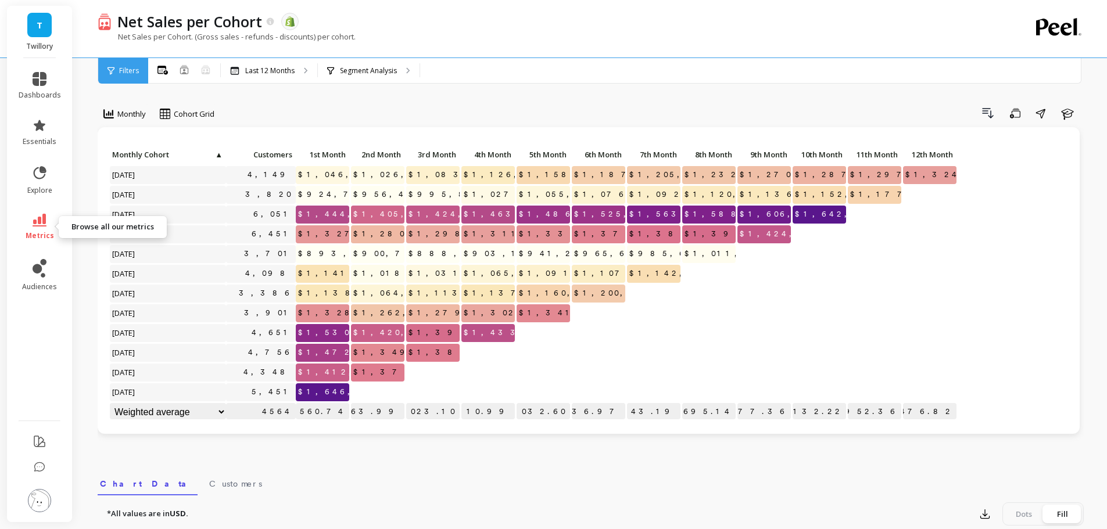
click at [41, 223] on icon at bounding box center [40, 220] width 14 height 13
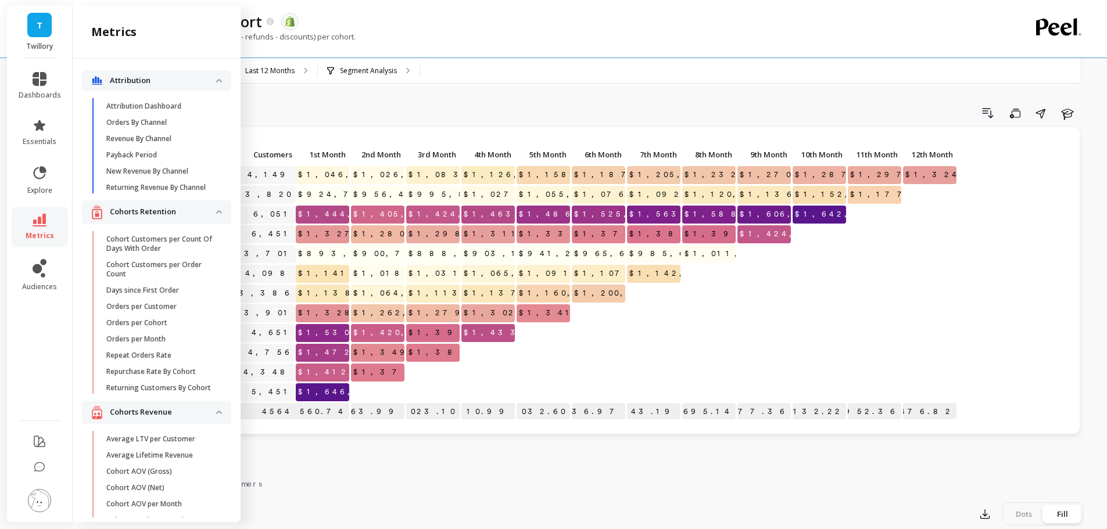
scroll to position [86, 0]
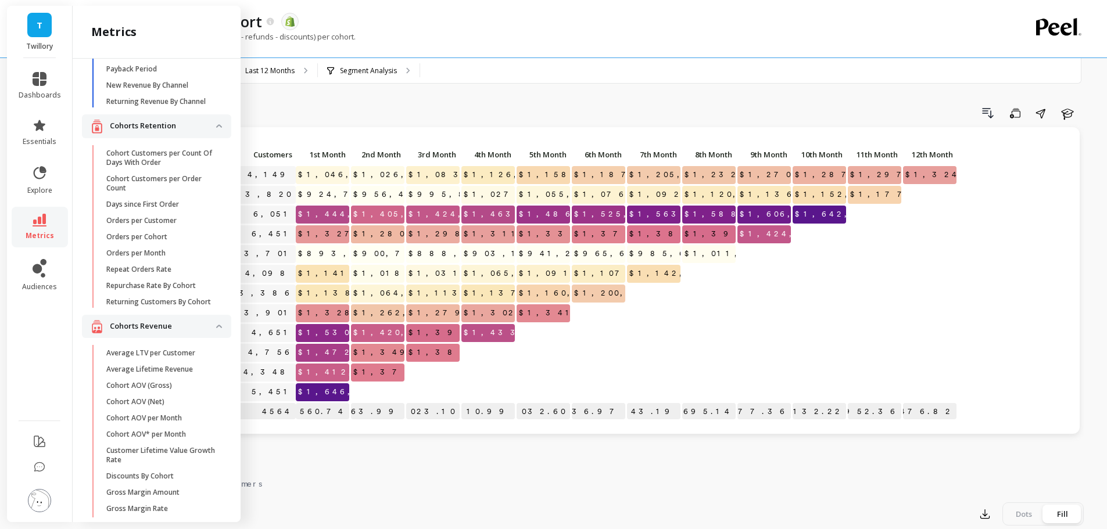
drag, startPoint x: 157, startPoint y: 173, endPoint x: 211, endPoint y: 159, distance: 56.0
click at [157, 167] on p "Cohort Customers per Count Of Days With Order" at bounding box center [161, 158] width 111 height 19
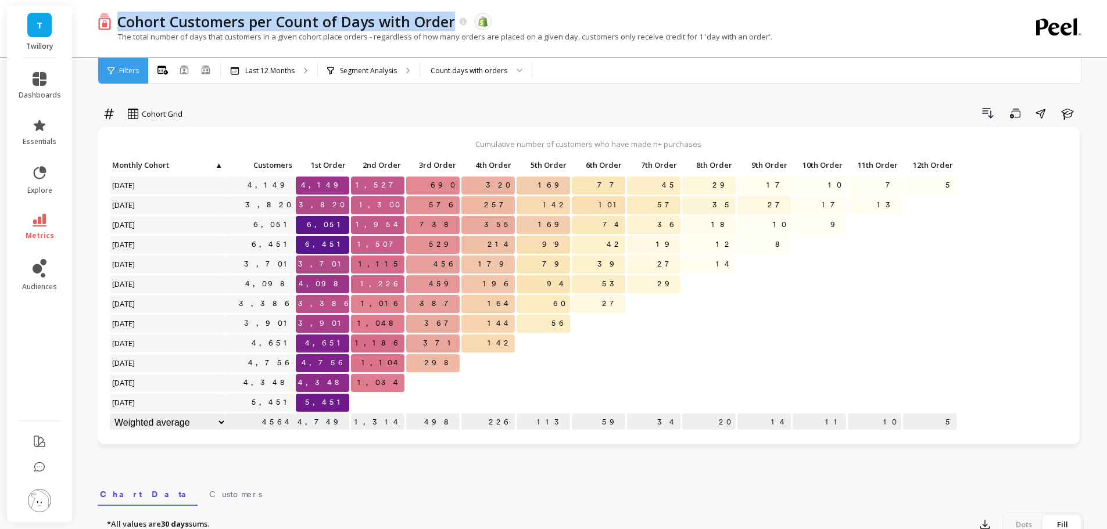
drag, startPoint x: 117, startPoint y: 24, endPoint x: 589, endPoint y: 4, distance: 472.8
click at [468, 26] on div "Cohort Customers per Count of Days with Order The data you are viewing comes fr…" at bounding box center [550, 22] width 877 height 20
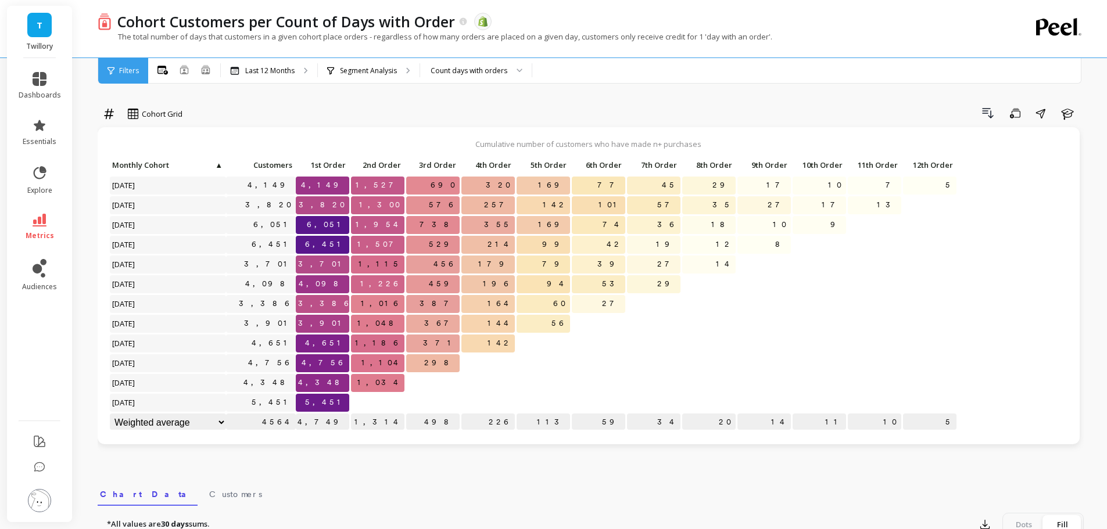
click at [388, 124] on div "Cohort Grid Drill Down Save Share Learn" at bounding box center [591, 115] width 986 height 23
click at [38, 224] on icon at bounding box center [40, 220] width 14 height 13
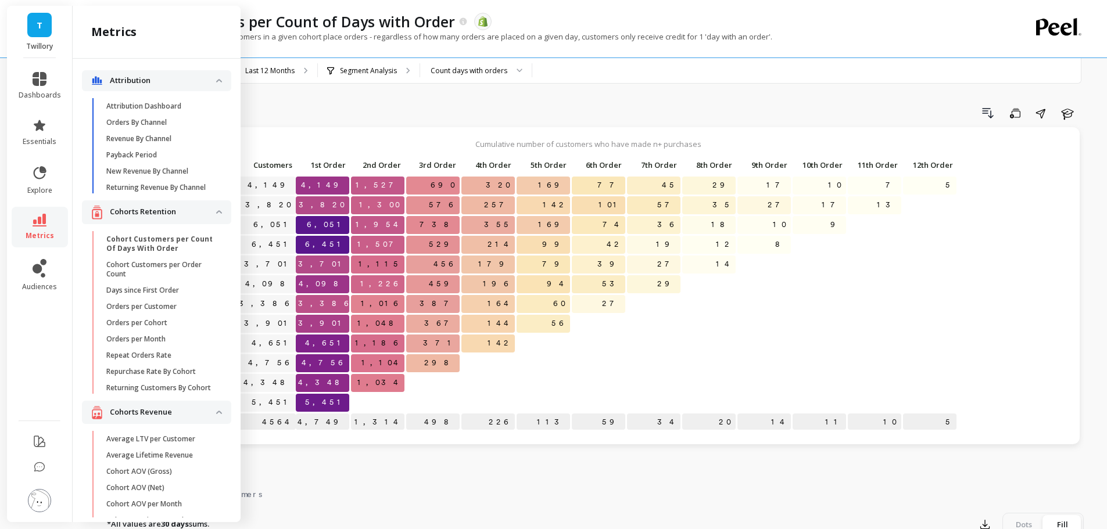
scroll to position [86, 0]
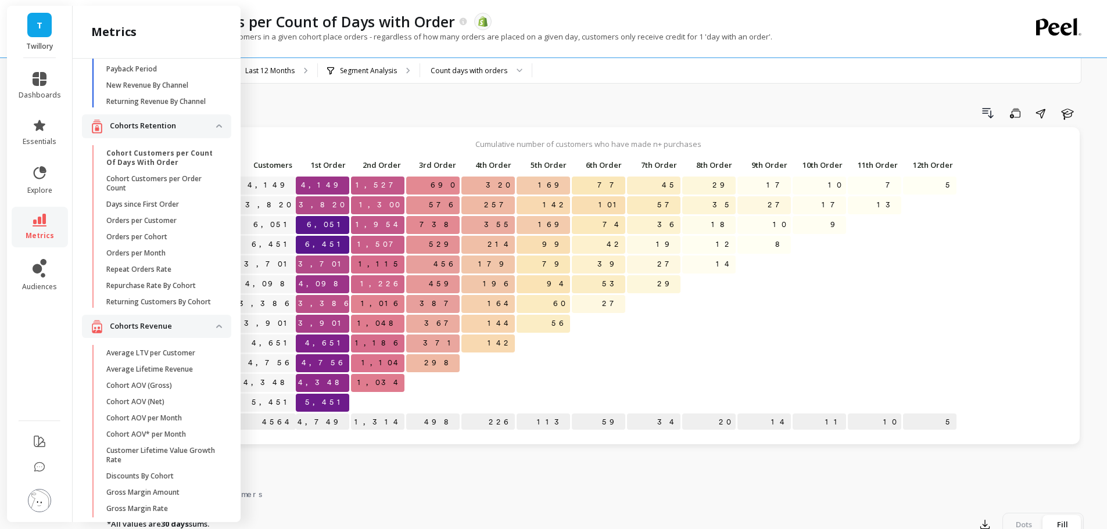
click at [153, 193] on p "Cohort Customers per Order Count" at bounding box center [161, 183] width 111 height 19
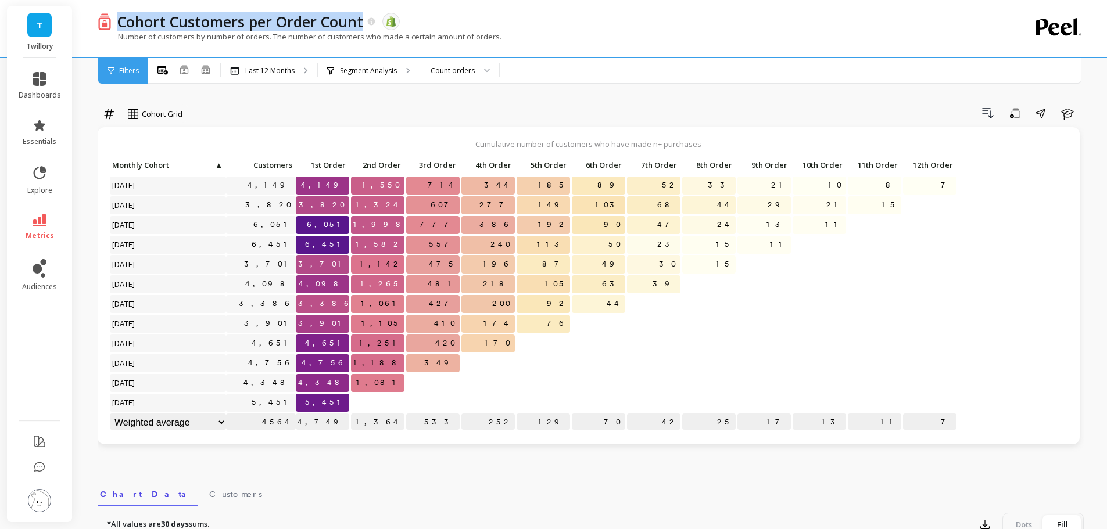
copy p "Cohort Customers per Order Count"
drag, startPoint x: 119, startPoint y: 24, endPoint x: 465, endPoint y: 0, distance: 346.5
click at [368, 28] on div "Cohort Customers per Order Count" at bounding box center [244, 22] width 265 height 20
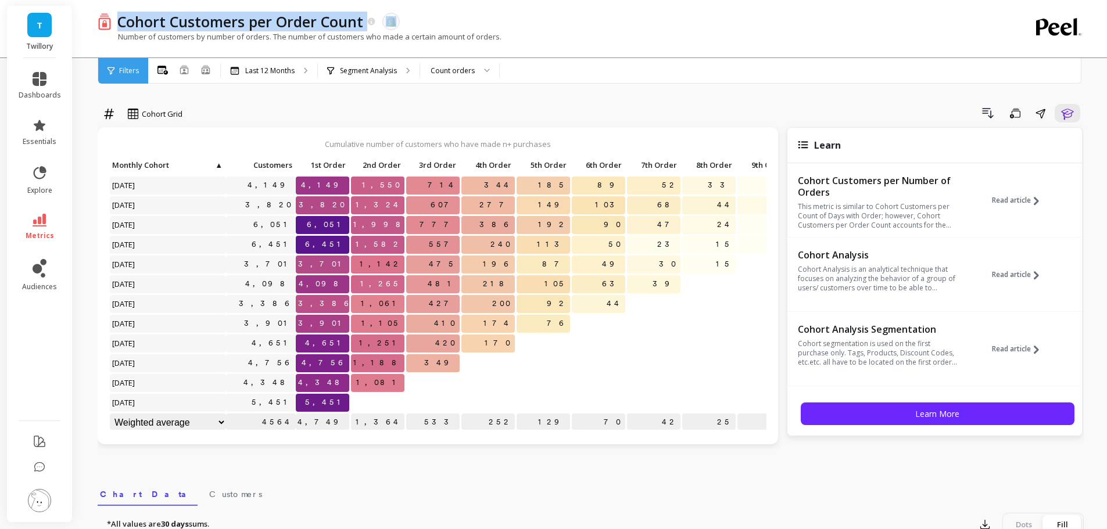
drag, startPoint x: 1067, startPoint y: 117, endPoint x: 549, endPoint y: 106, distance: 517.8
click at [1064, 117] on icon "button" at bounding box center [1067, 114] width 12 height 11
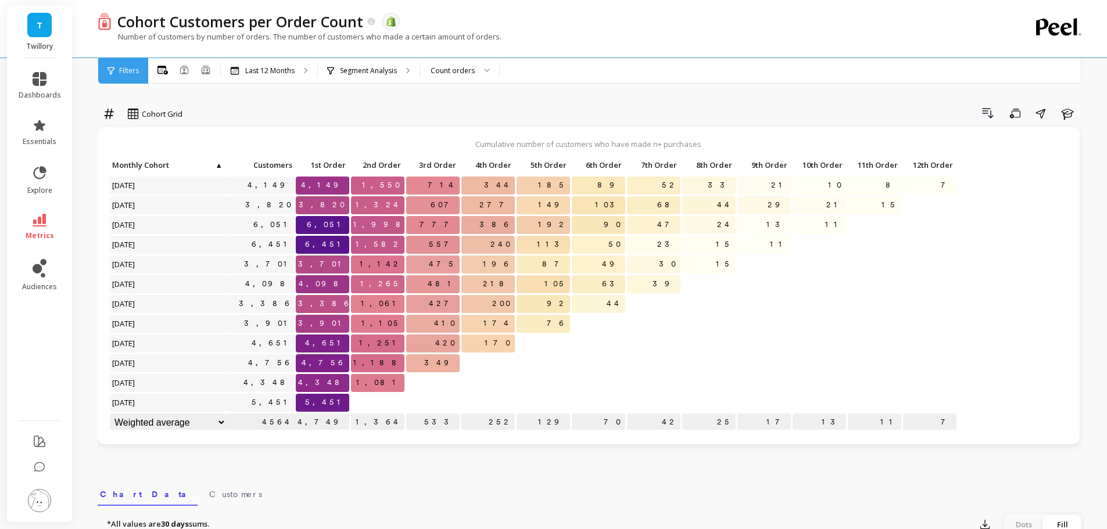
click at [549, 106] on div "Drill Down Save Share Learn" at bounding box center [637, 113] width 893 height 19
click at [38, 210] on li "metrics" at bounding box center [40, 227] width 56 height 41
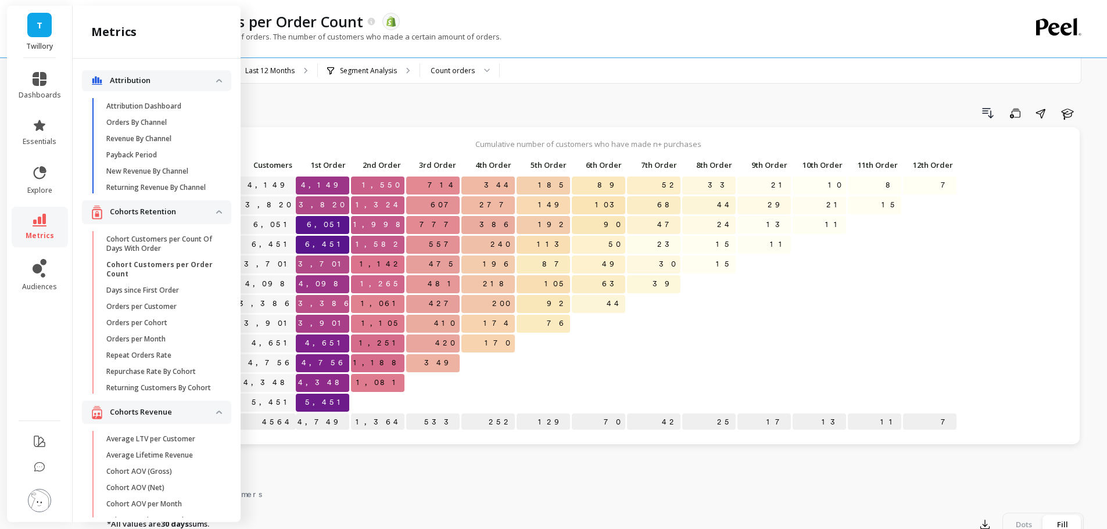
scroll to position [86, 0]
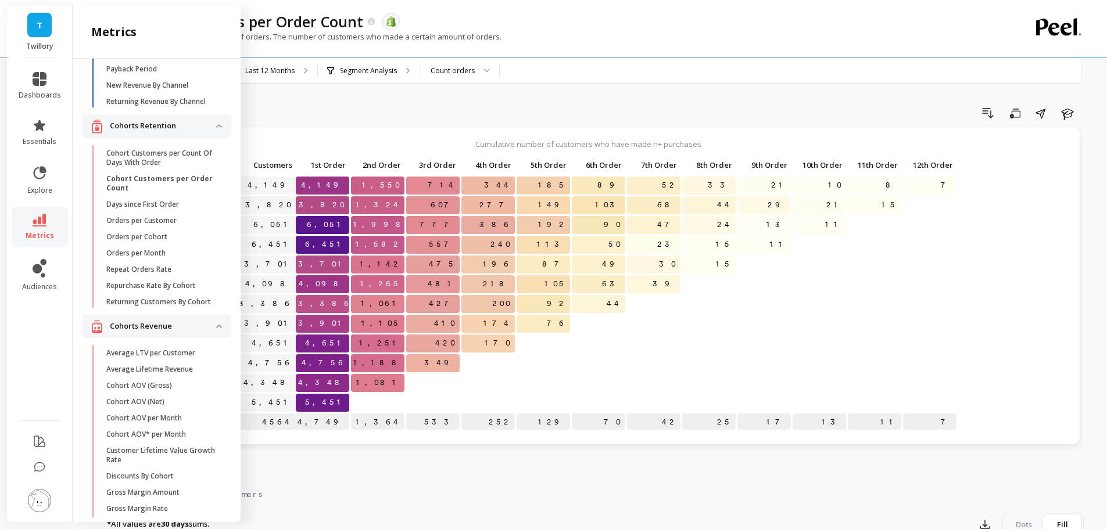
click at [174, 209] on p "Days since First Order" at bounding box center [142, 204] width 73 height 9
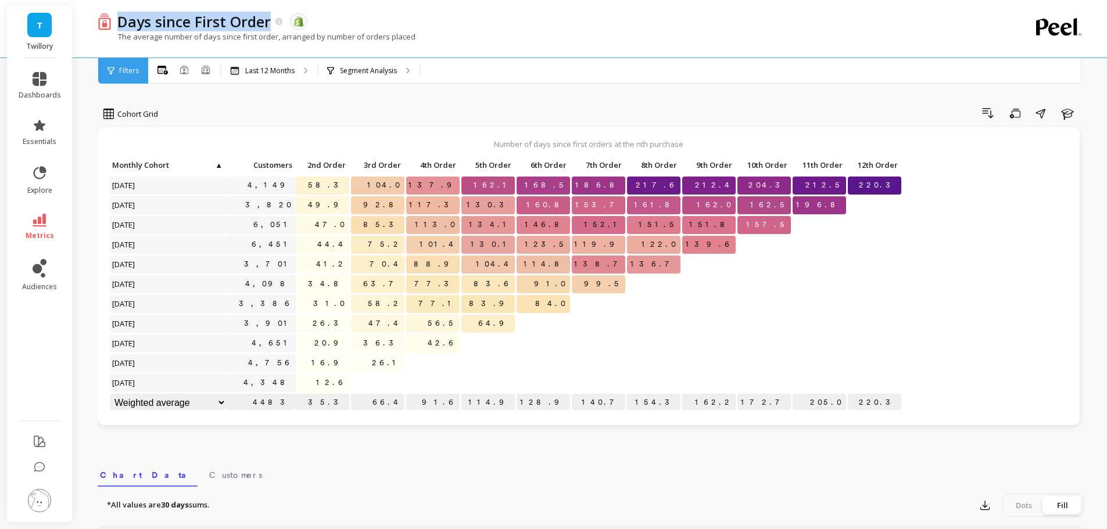
copy p "Days since First Order"
drag, startPoint x: 119, startPoint y: 26, endPoint x: 739, endPoint y: 3, distance: 620.4
click at [714, 15] on div "Days since First Order The data you are viewing comes from: Shopify" at bounding box center [550, 22] width 877 height 20
click at [257, 114] on div "Drill Down Save Share Learn" at bounding box center [624, 113] width 917 height 19
click at [43, 227] on link "metrics" at bounding box center [40, 227] width 42 height 27
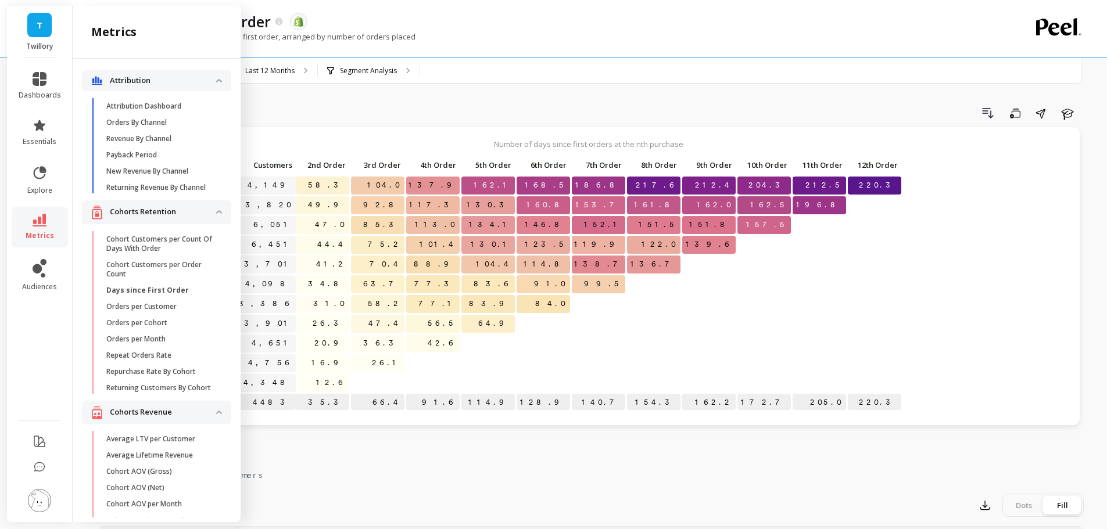
scroll to position [86, 0]
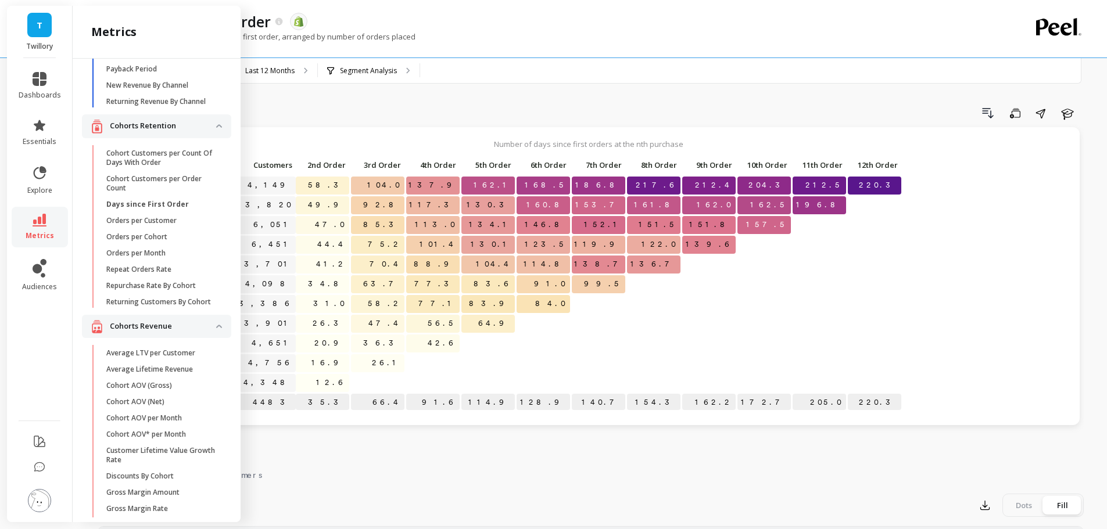
click at [171, 229] on link "Orders per Customer" at bounding box center [166, 221] width 131 height 16
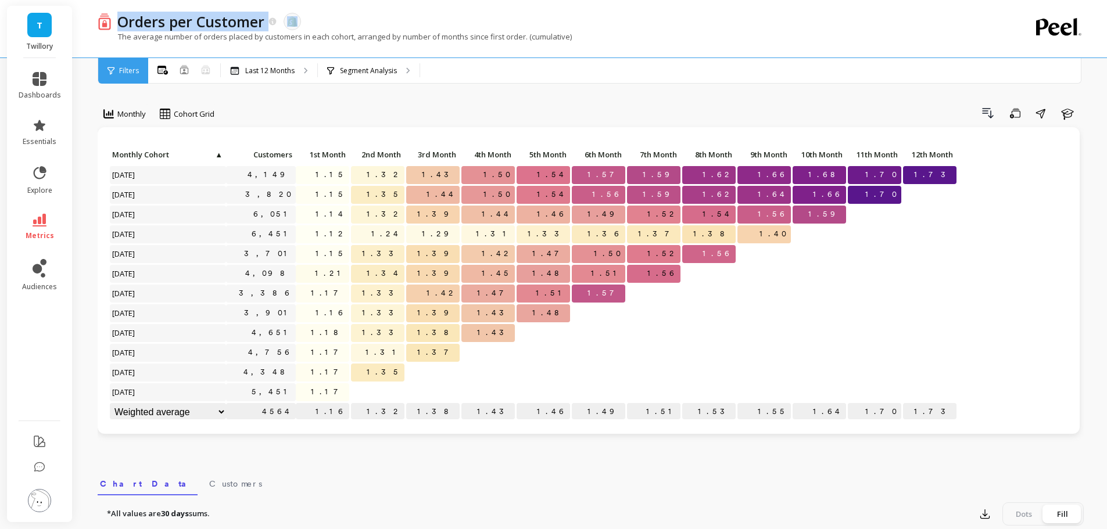
drag, startPoint x: 122, startPoint y: 23, endPoint x: 678, endPoint y: 24, distance: 556.1
click at [573, 33] on div "Orders per Customer The data you are viewing comes from: Shopify The average nu…" at bounding box center [543, 29] width 891 height 58
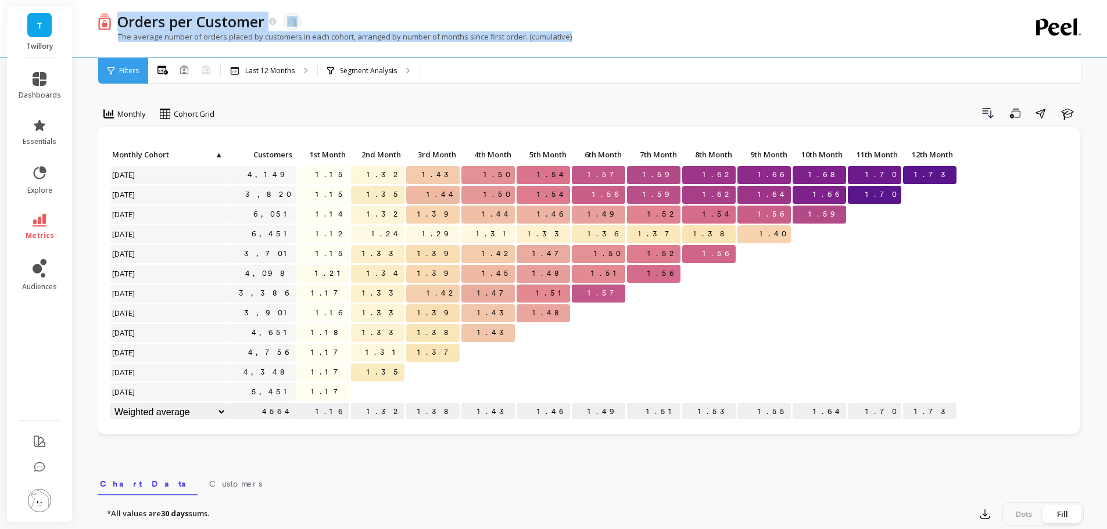
click at [678, 24] on div "Orders per Customer The data you are viewing comes from: Shopify" at bounding box center [550, 22] width 877 height 20
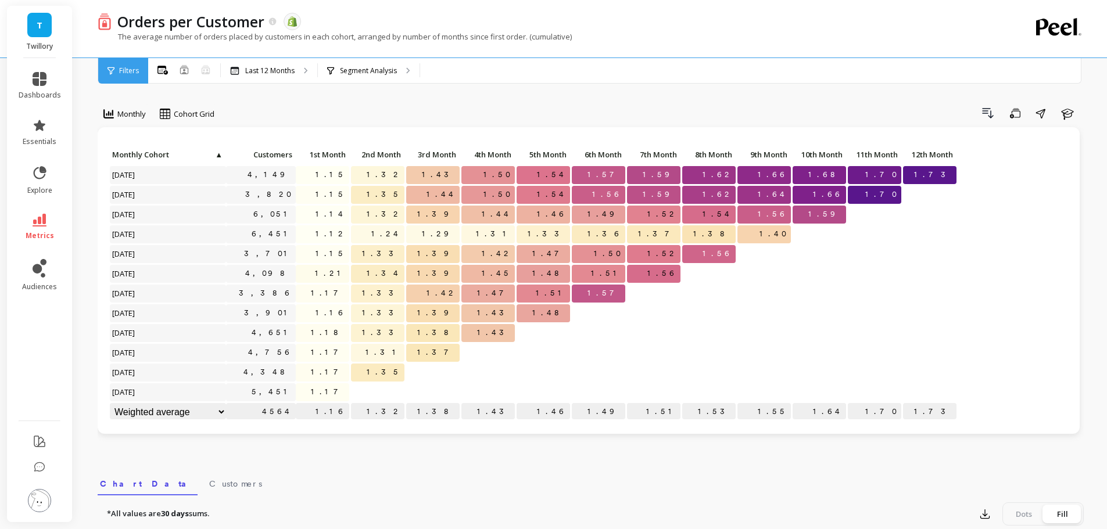
click at [544, 113] on div "Drill Down Save Share Learn" at bounding box center [653, 113] width 861 height 19
click at [42, 225] on icon at bounding box center [40, 220] width 14 height 13
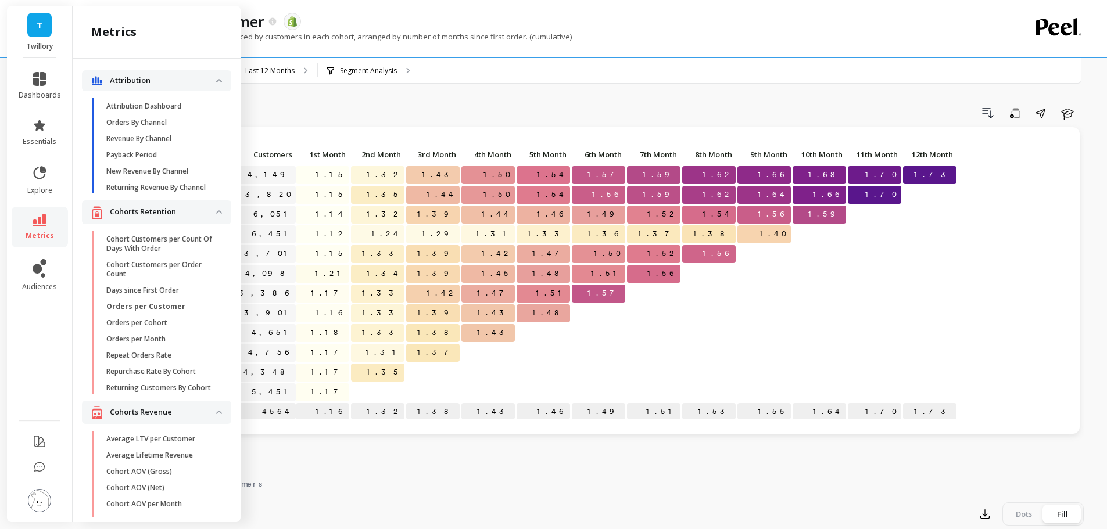
scroll to position [86, 0]
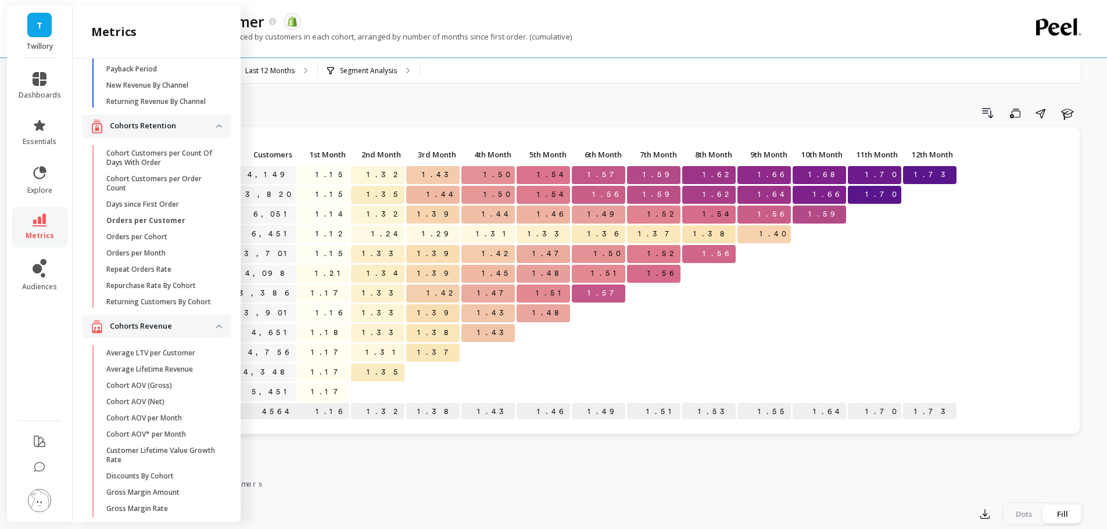
click at [136, 242] on p "Orders per Cohort" at bounding box center [136, 236] width 61 height 9
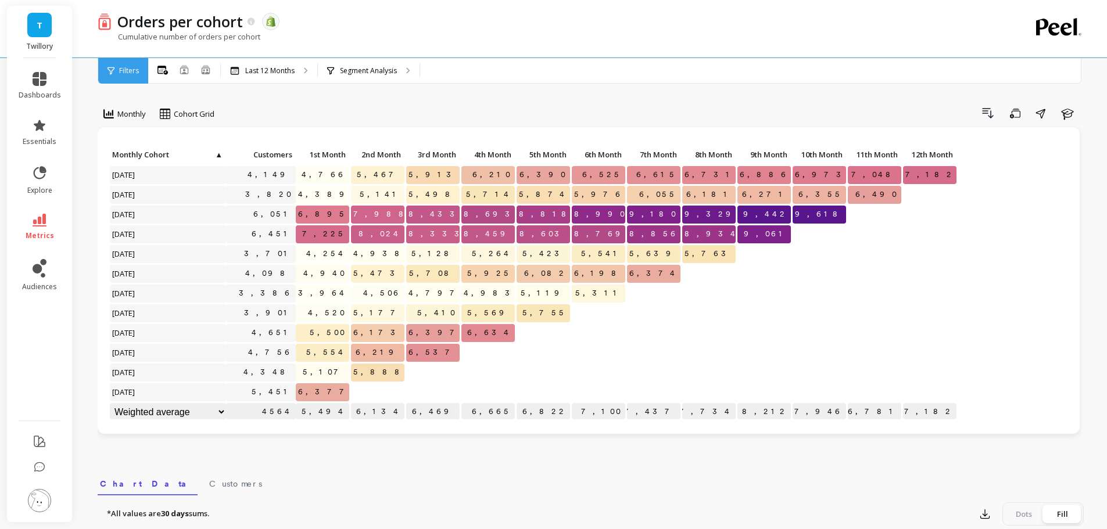
click at [46, 214] on icon at bounding box center [40, 220] width 14 height 13
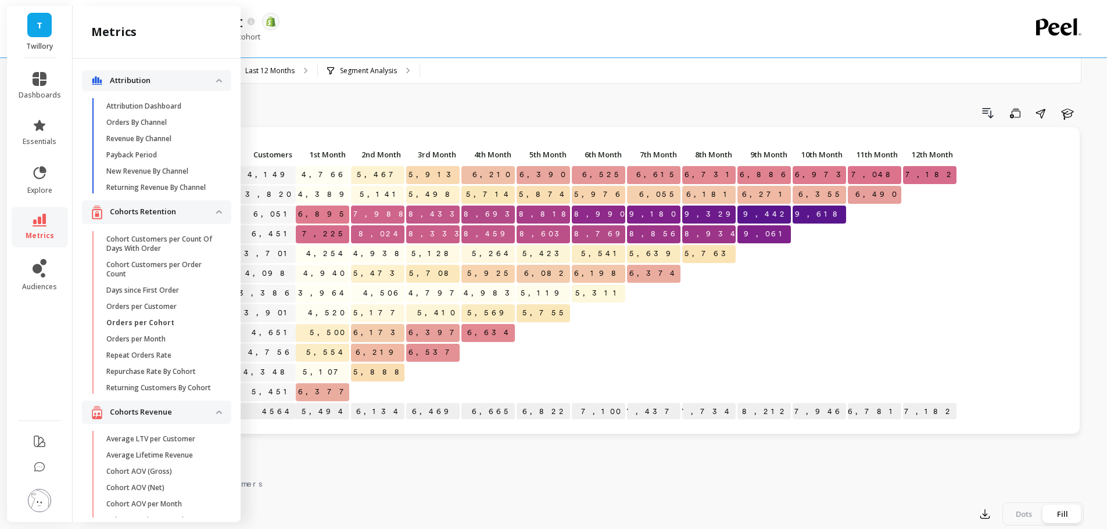
scroll to position [86, 0]
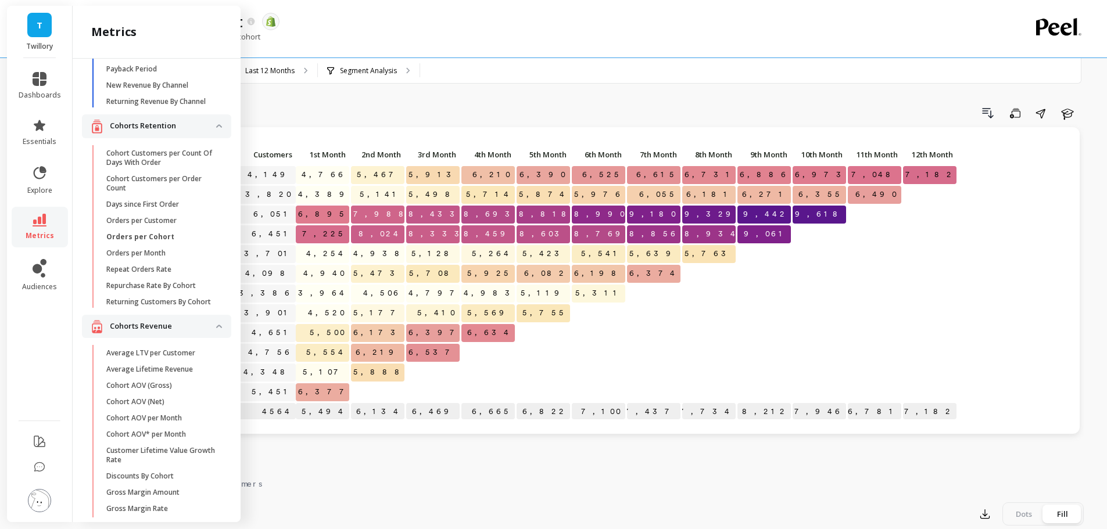
click at [162, 258] on p "Orders per Month" at bounding box center [135, 253] width 59 height 9
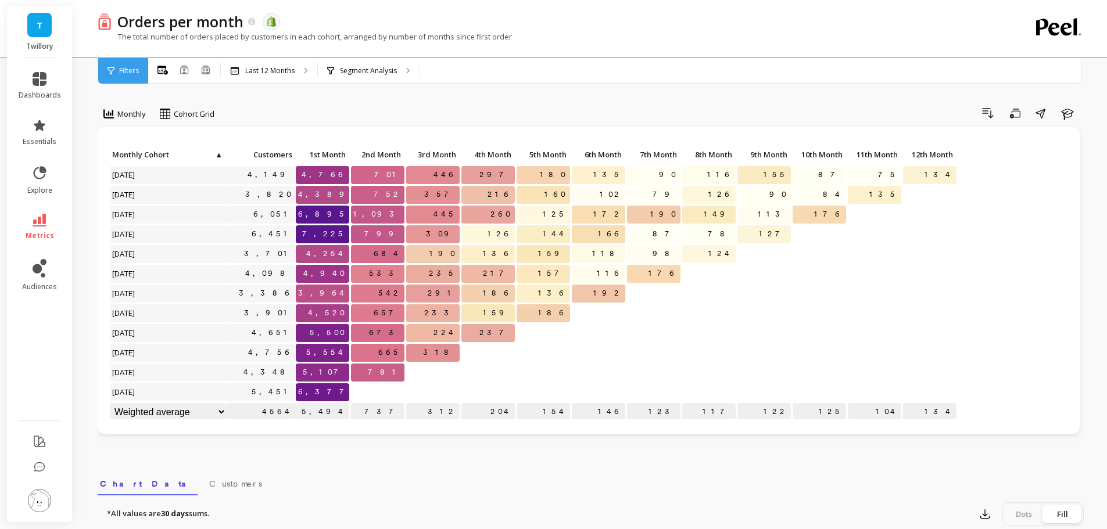
click at [364, 102] on div "Monthly Cohort Grid Drill Down Save Share Learn Click to create an audience 4,1…" at bounding box center [591, 489] width 986 height 887
copy p "Orders per month"
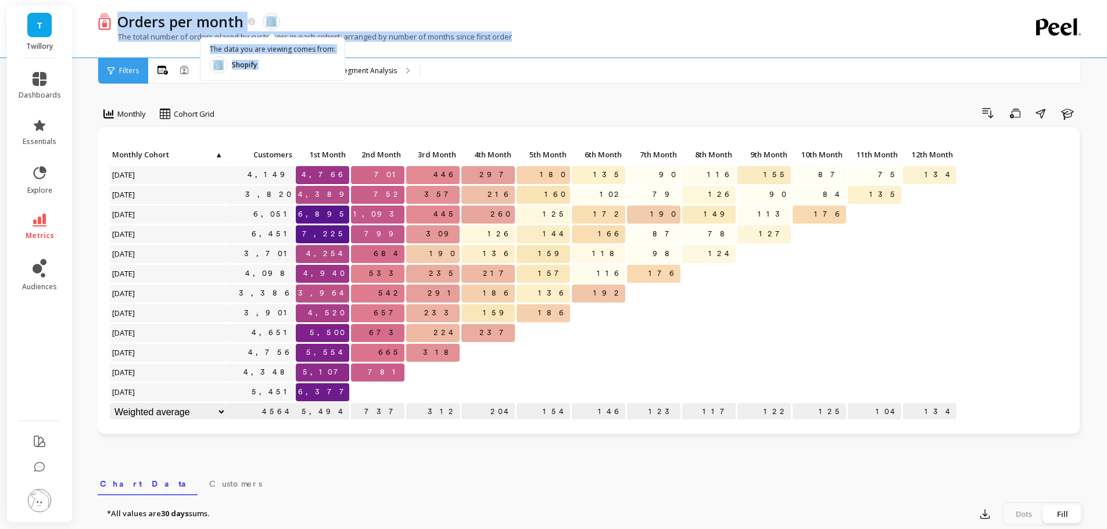
drag, startPoint x: 119, startPoint y: 23, endPoint x: 834, endPoint y: -12, distance: 716.7
click at [834, 0] on html "T Twillory dashboards essentials explore metrics audiences Orders per month The…" at bounding box center [553, 474] width 1107 height 948
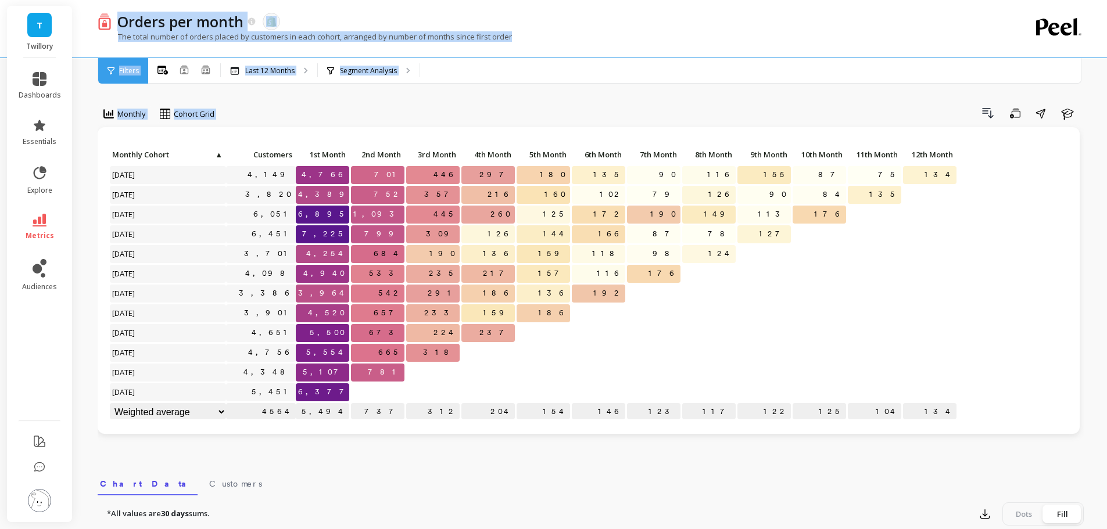
click at [317, 99] on div "Monthly Cohort Grid Drill Down Save Share Learn Click to create an audience 4,1…" at bounding box center [591, 489] width 986 height 887
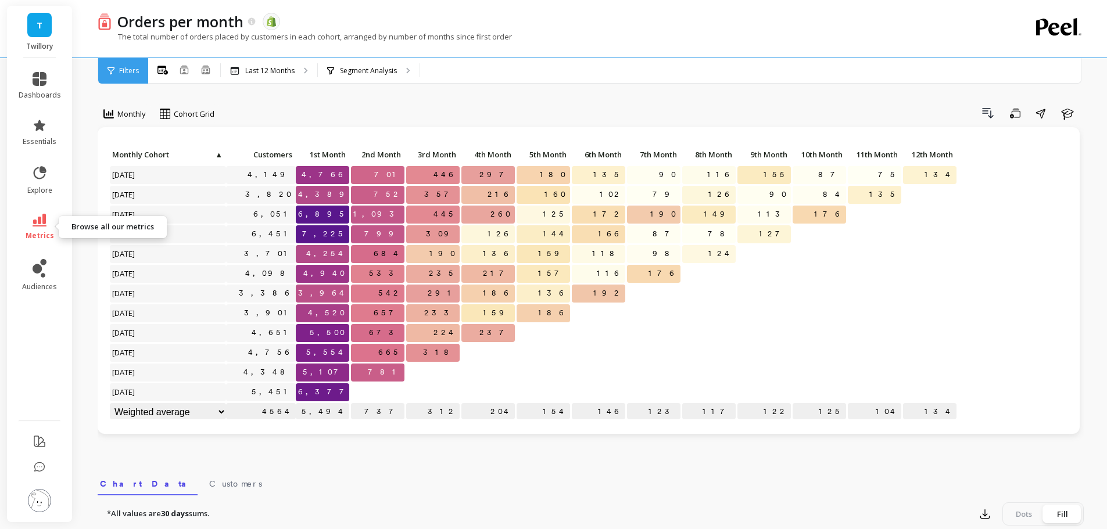
click at [26, 227] on link "metrics" at bounding box center [40, 227] width 42 height 27
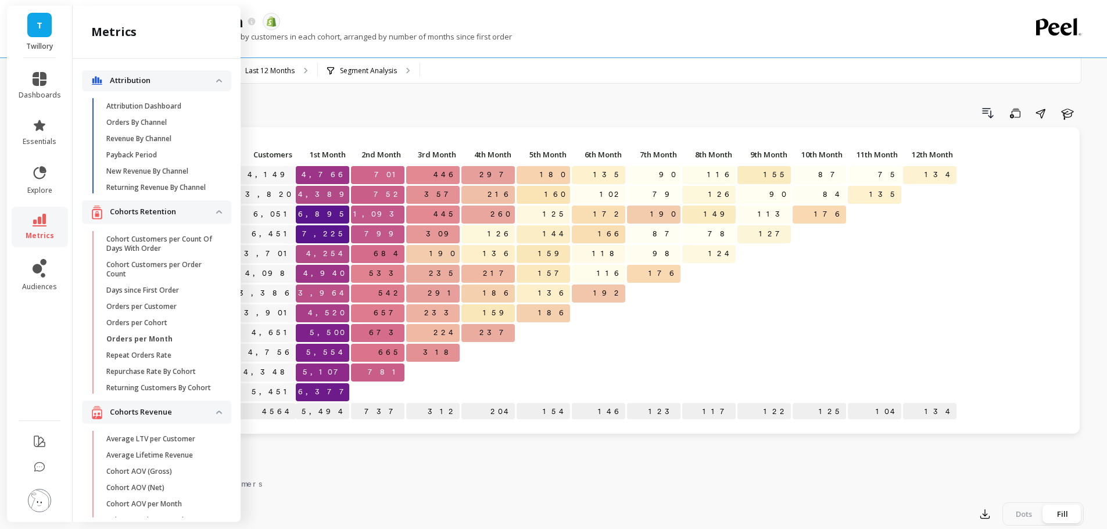
scroll to position [86, 0]
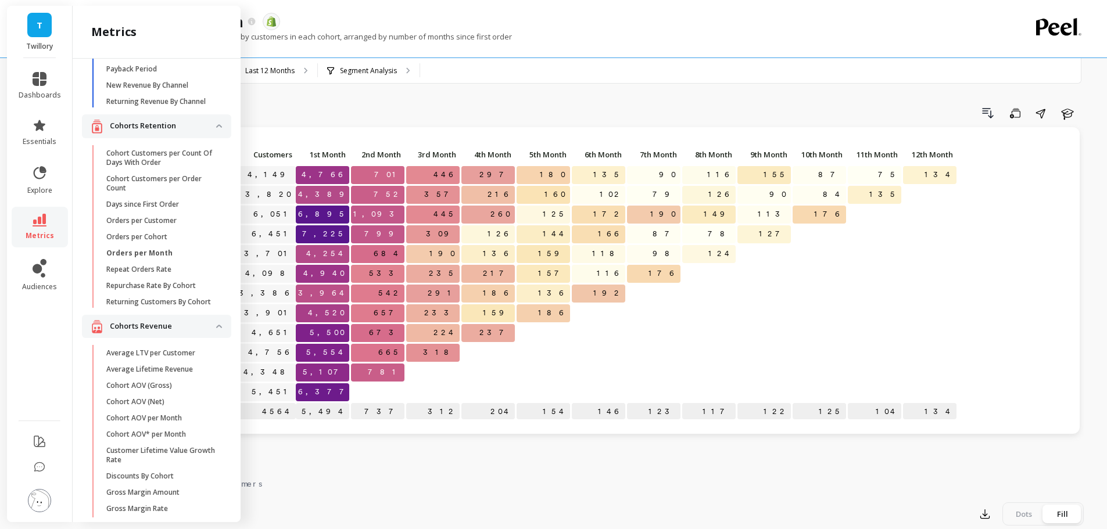
click at [160, 274] on p "Repeat Orders Rate" at bounding box center [138, 269] width 65 height 9
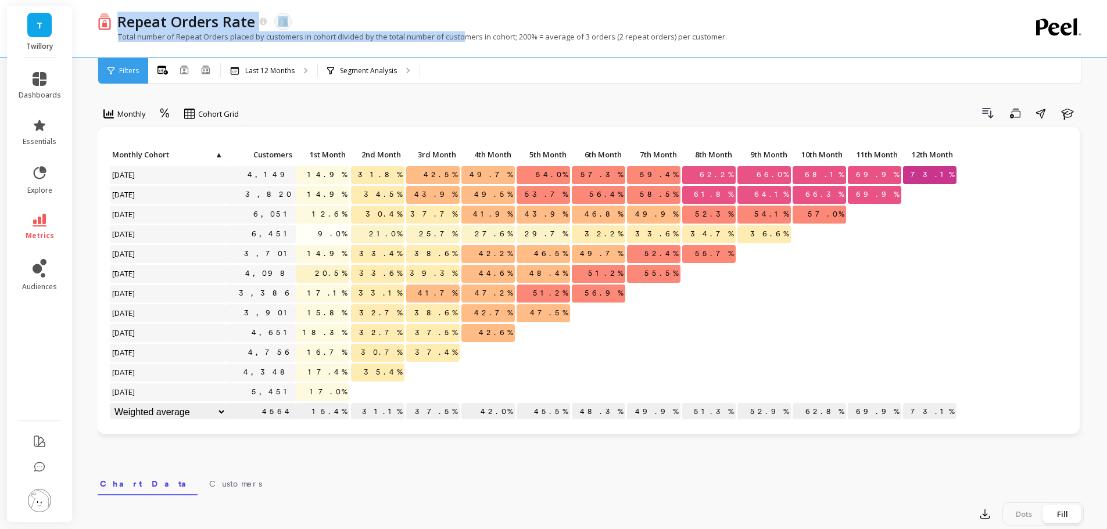
drag, startPoint x: 238, startPoint y: 26, endPoint x: 530, endPoint y: 35, distance: 292.4
click at [530, 35] on div "Repeat Orders Rate The data you are viewing comes from: Shopify Total number of…" at bounding box center [543, 29] width 891 height 58
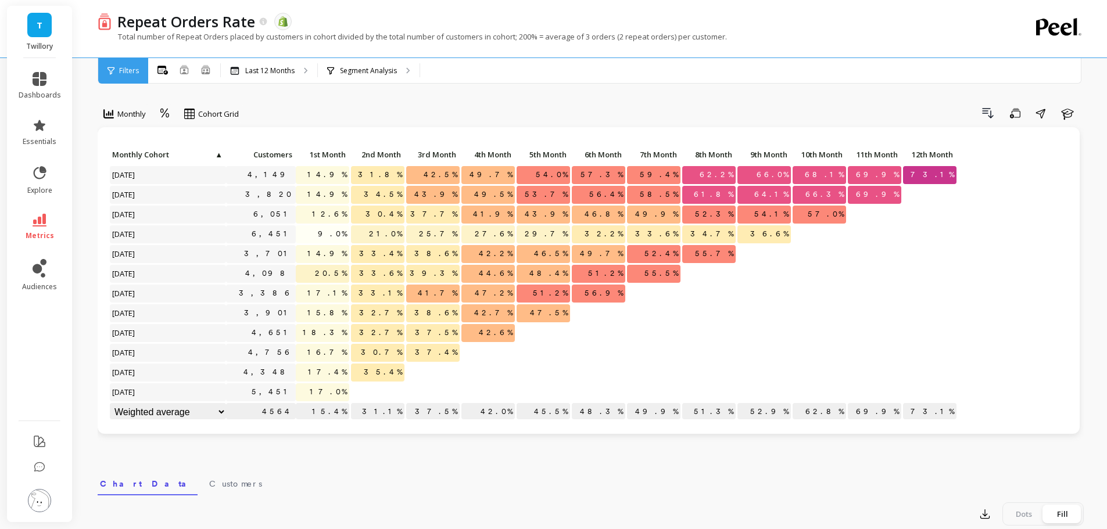
click at [356, 98] on div "Monthly Cohort Grid Drill Down Save Share Learn Click to create an audience 4,1…" at bounding box center [591, 489] width 986 height 887
click at [166, 115] on icon at bounding box center [165, 113] width 10 height 11
click at [370, 124] on div "Monthly Cohort Grid Drill Down Save Share Learn" at bounding box center [591, 115] width 986 height 23
click at [174, 117] on div at bounding box center [164, 114] width 17 height 20
click at [184, 165] on div "Absolute" at bounding box center [197, 162] width 66 height 11
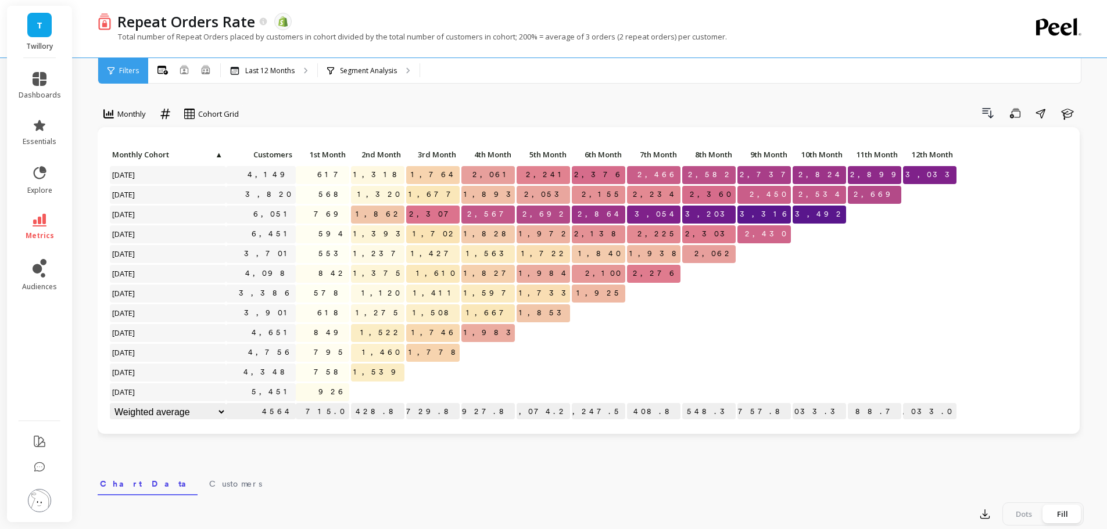
click at [407, 112] on div "Drill Down Save Share Learn" at bounding box center [665, 113] width 837 height 19
click at [44, 228] on link "metrics" at bounding box center [40, 227] width 42 height 27
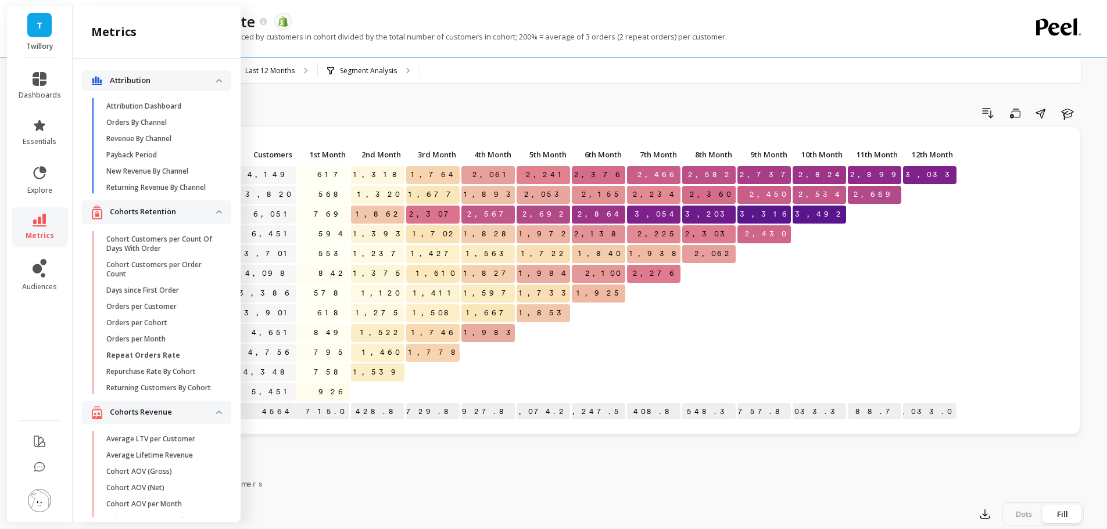
scroll to position [86, 0]
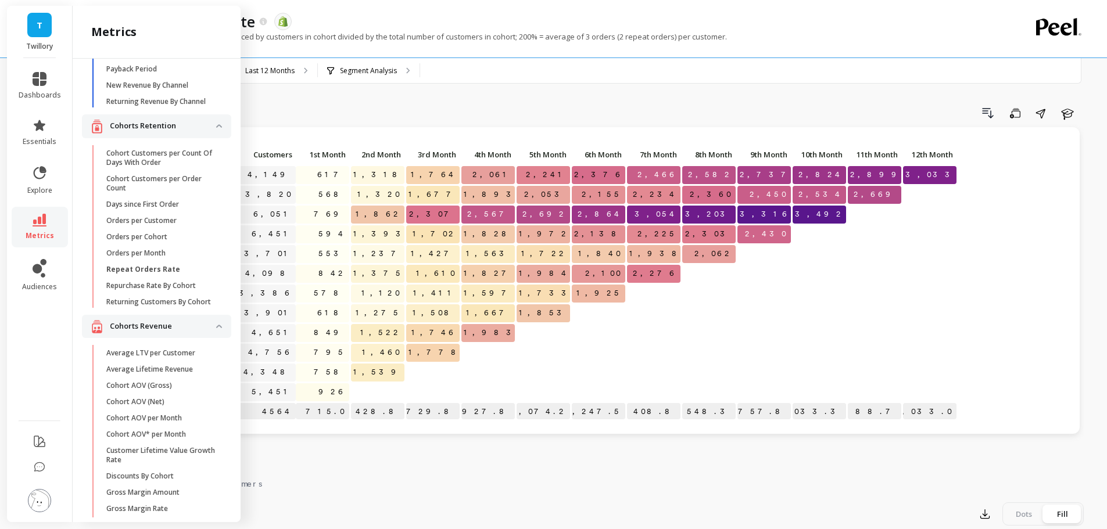
click at [167, 291] on p "Repurchase Rate By Cohort" at bounding box center [150, 285] width 89 height 9
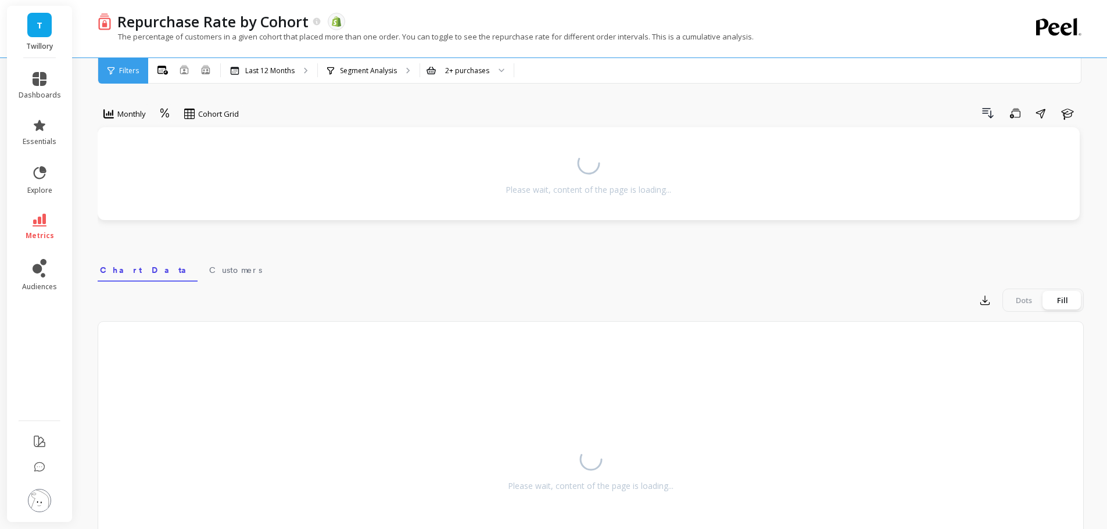
click at [306, 103] on div "Monthly option Absolute, selected. Cohort Grid Drill Down Save Share Learn Plea…" at bounding box center [591, 344] width 986 height 597
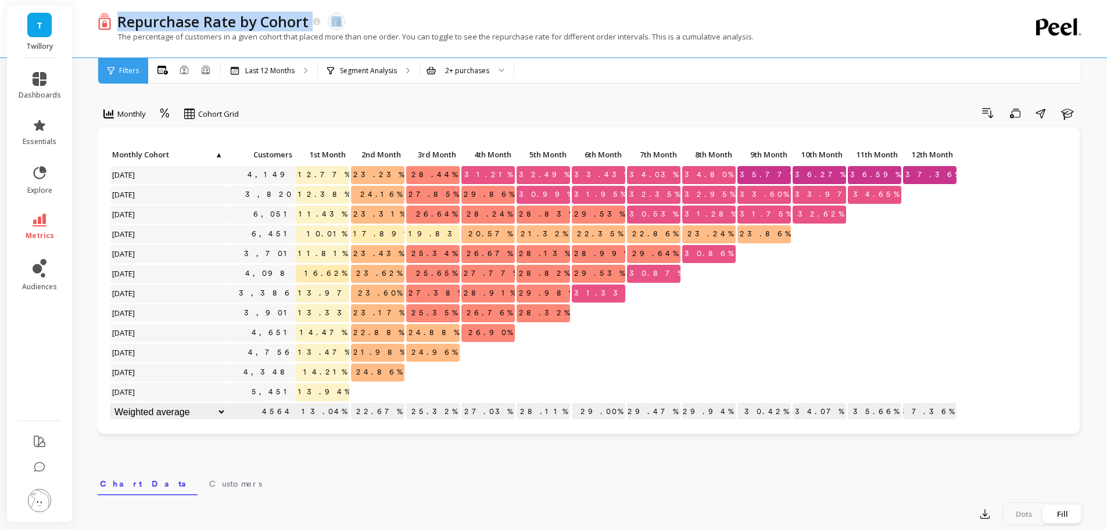
copy div "Repurchase Rate by Cohort"
drag, startPoint x: 119, startPoint y: 24, endPoint x: 766, endPoint y: -1, distance: 647.2
click at [766, 0] on html "T Twillory dashboards essentials explore metrics audiences Repurchase Rate by C…" at bounding box center [553, 474] width 1107 height 948
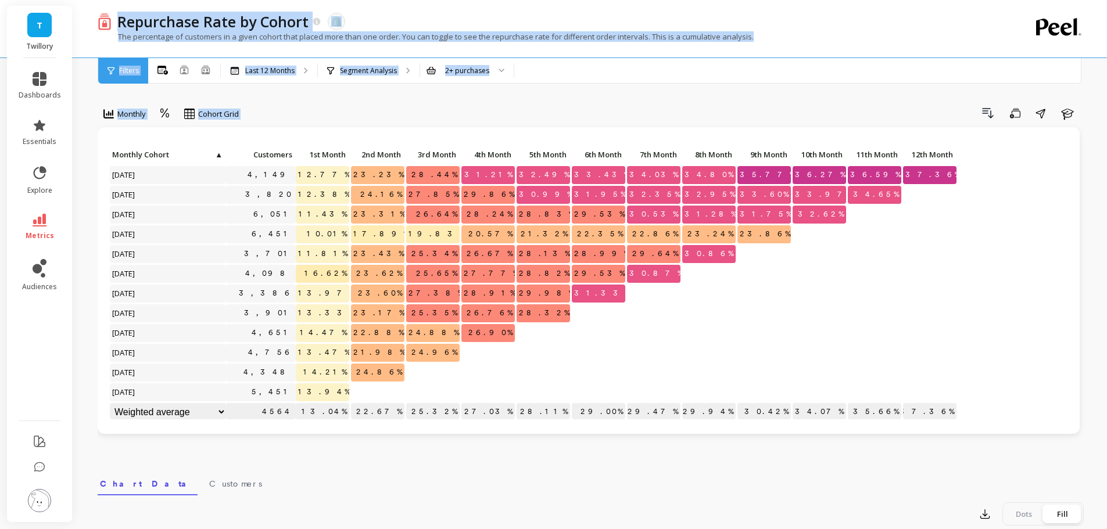
click at [366, 109] on div "Drill Down Save Share Learn" at bounding box center [665, 113] width 837 height 19
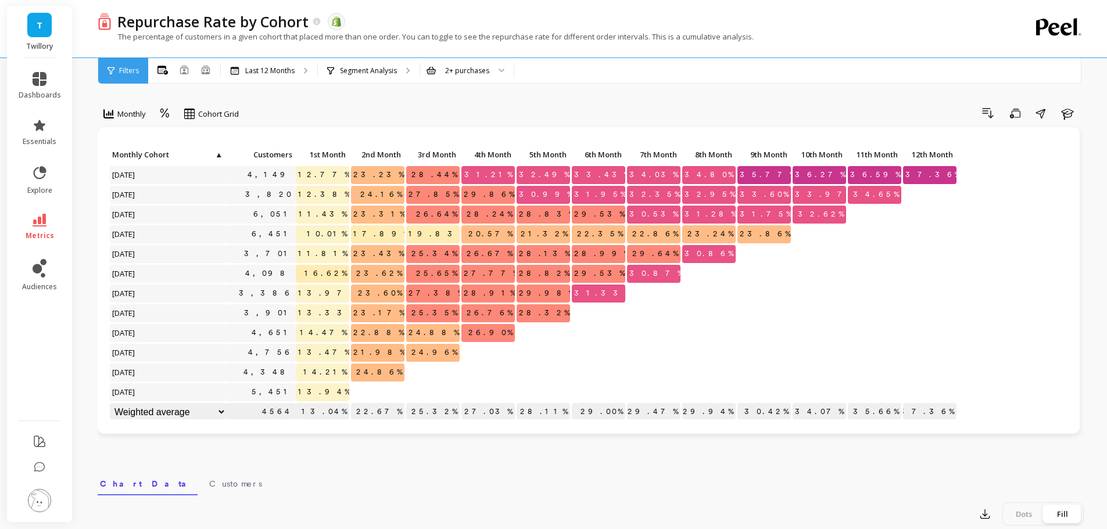
click at [161, 117] on icon at bounding box center [165, 113] width 10 height 11
click at [185, 161] on div "Absolute" at bounding box center [197, 162] width 66 height 11
click at [356, 109] on div "Drill Down Save Share Learn" at bounding box center [665, 113] width 837 height 19
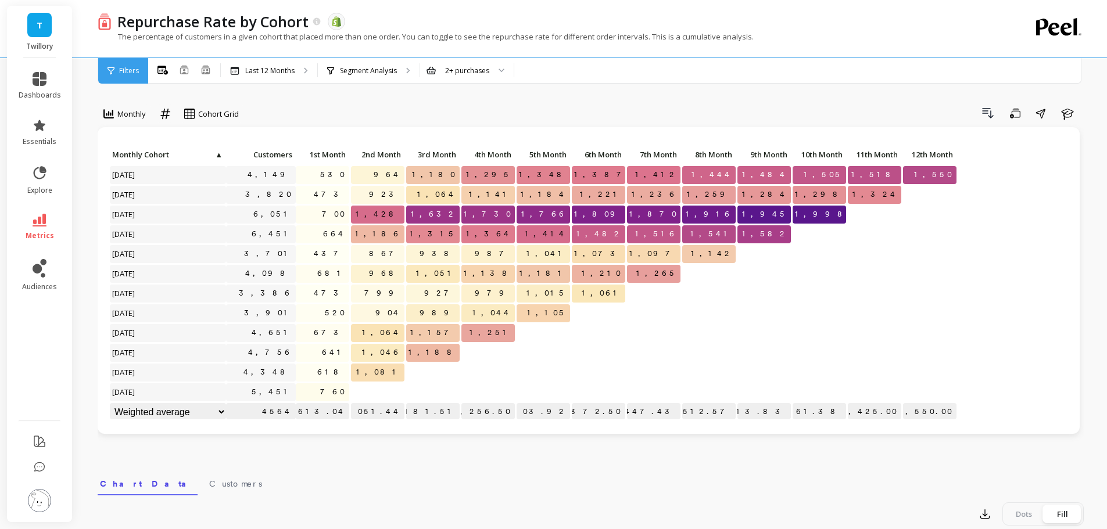
click at [431, 456] on div "Monthly option Absolute, selected. Cohort Grid Drill Down Save Share Learn Clic…" at bounding box center [591, 489] width 986 height 887
click at [167, 112] on icon at bounding box center [165, 114] width 10 height 10
click at [575, 116] on div "Drill Down Save Share Learn" at bounding box center [665, 113] width 837 height 19
click at [42, 229] on link "metrics" at bounding box center [40, 227] width 42 height 27
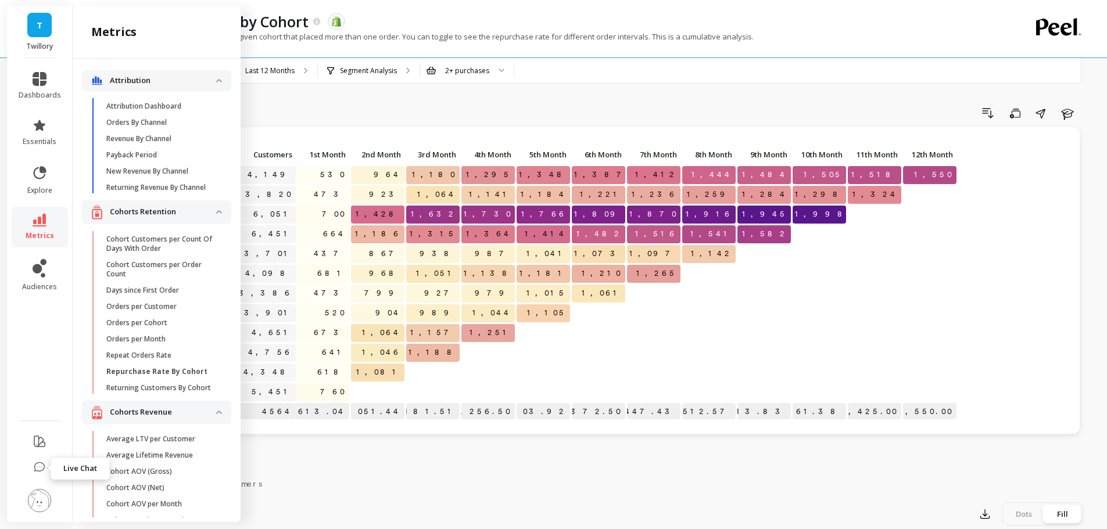
scroll to position [86, 0]
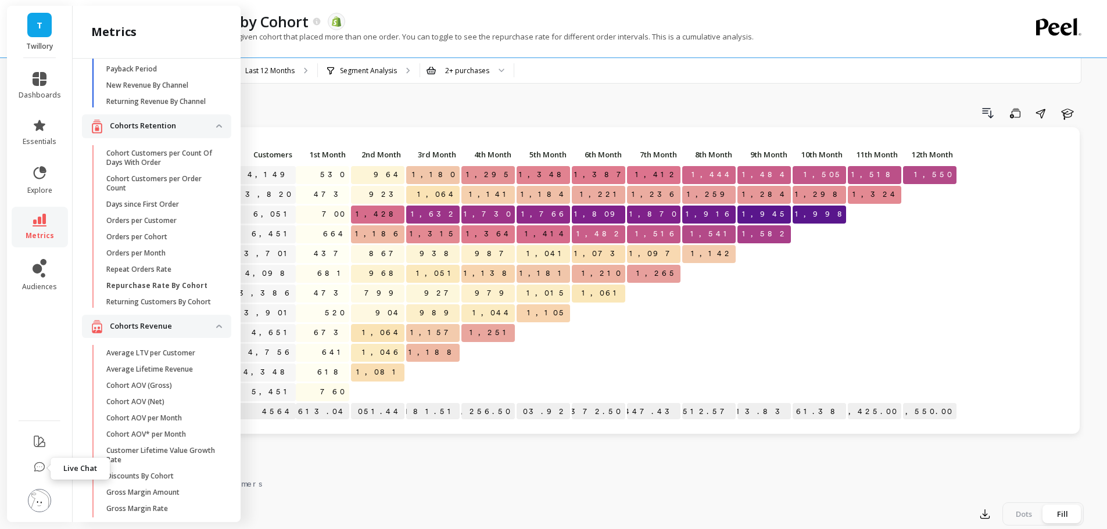
click at [144, 307] on p "Returning Customers By Cohort" at bounding box center [158, 301] width 105 height 9
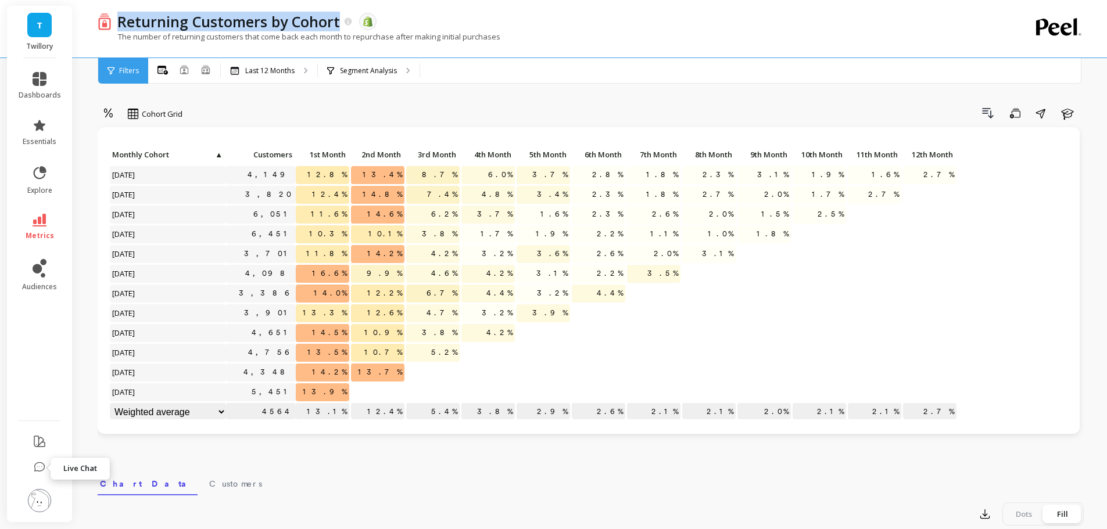
drag, startPoint x: 149, startPoint y: 27, endPoint x: 310, endPoint y: 107, distance: 180.3
click at [339, 27] on div "Returning Customers by Cohort" at bounding box center [233, 22] width 242 height 20
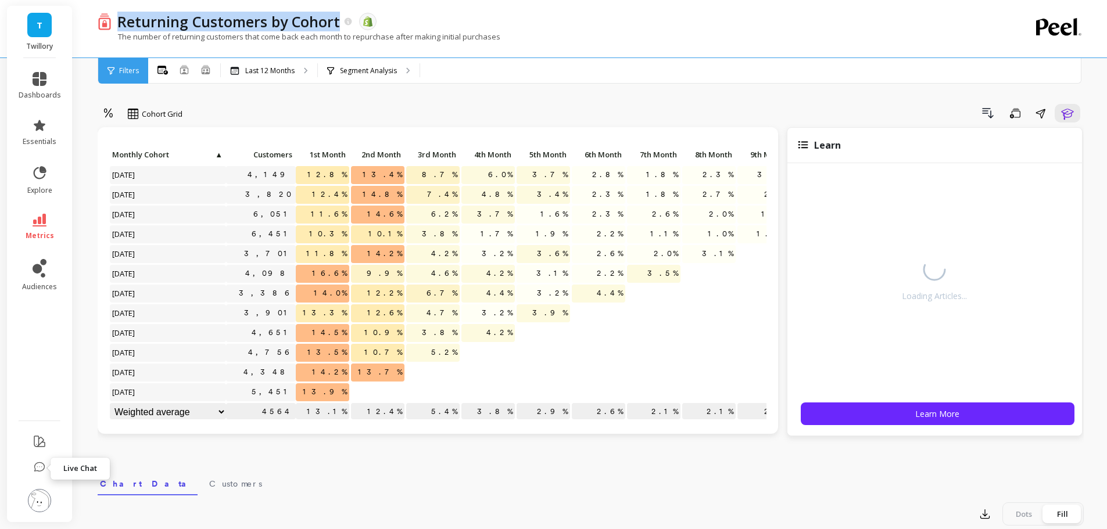
click at [301, 110] on div "Drill Down Save Share Learn" at bounding box center [637, 113] width 893 height 19
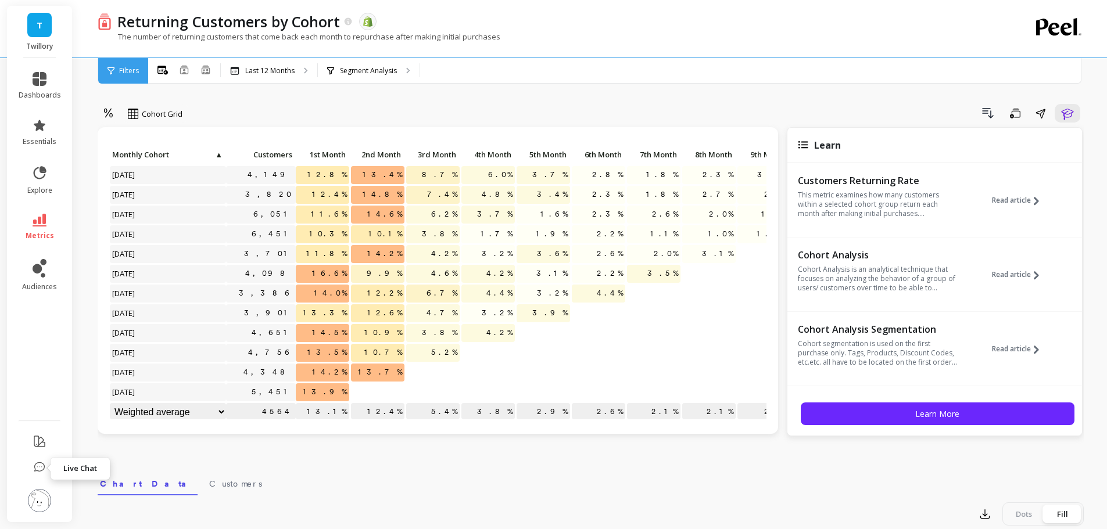
click at [108, 112] on icon at bounding box center [108, 113] width 10 height 11
click at [262, 101] on div "option Absolute, selected. 2 results available. Use Up and Down to choose optio…" at bounding box center [591, 489] width 986 height 887
click at [352, 117] on div "Drill Down Save Share Learn" at bounding box center [637, 113] width 893 height 19
click at [349, 114] on div "Drill Down Save Share Learn" at bounding box center [637, 113] width 893 height 19
drag, startPoint x: 1064, startPoint y: 117, endPoint x: 808, endPoint y: 125, distance: 256.4
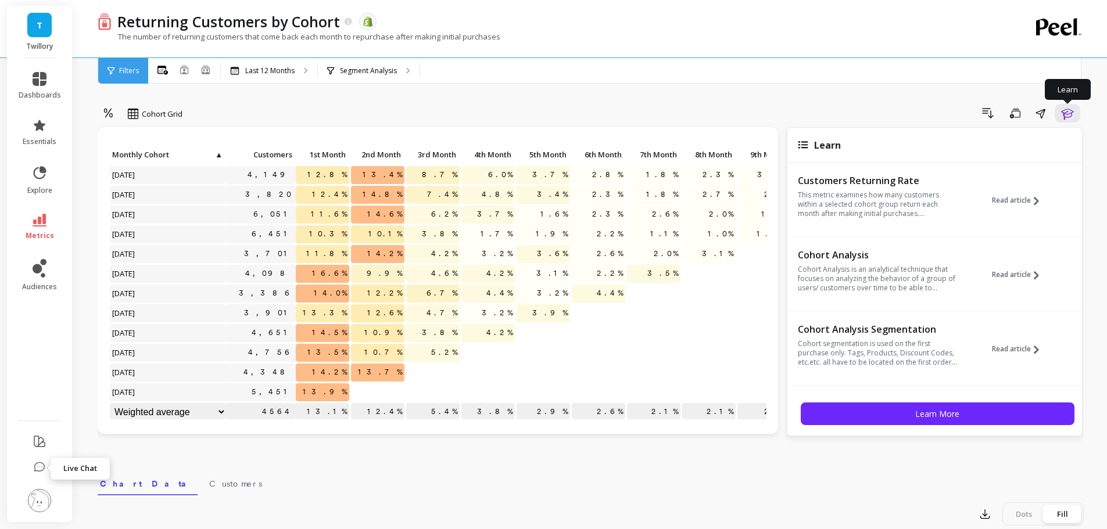
click at [1064, 117] on icon "button" at bounding box center [1067, 113] width 14 height 14
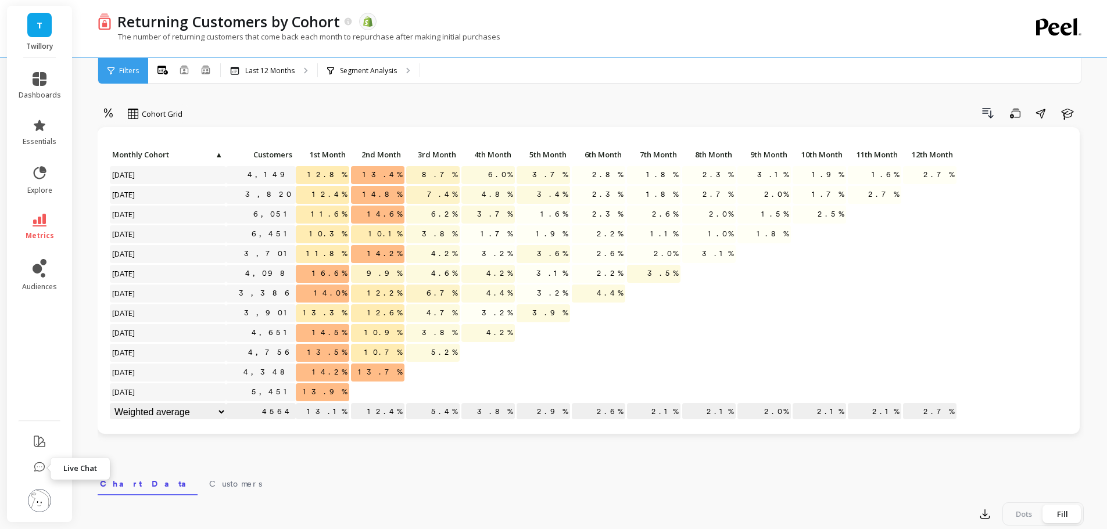
click at [657, 110] on div "Drill Down Save Share Learn" at bounding box center [637, 113] width 893 height 19
click at [106, 112] on icon at bounding box center [108, 113] width 10 height 11
click at [127, 165] on div "Absolute" at bounding box center [140, 162] width 66 height 11
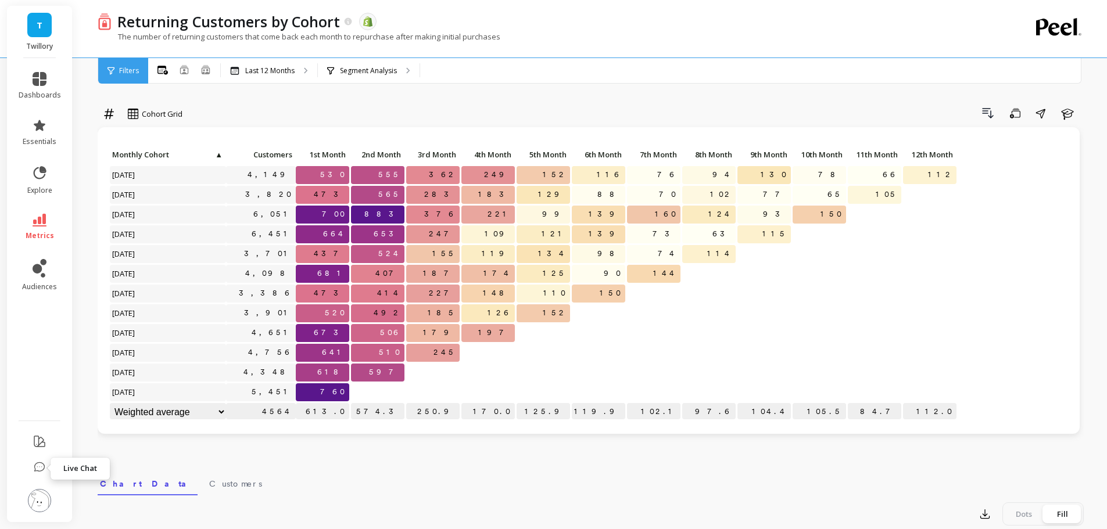
click at [675, 113] on div "Drill Down Save Share Learn" at bounding box center [637, 113] width 893 height 19
